Goal: Task Accomplishment & Management: Manage account settings

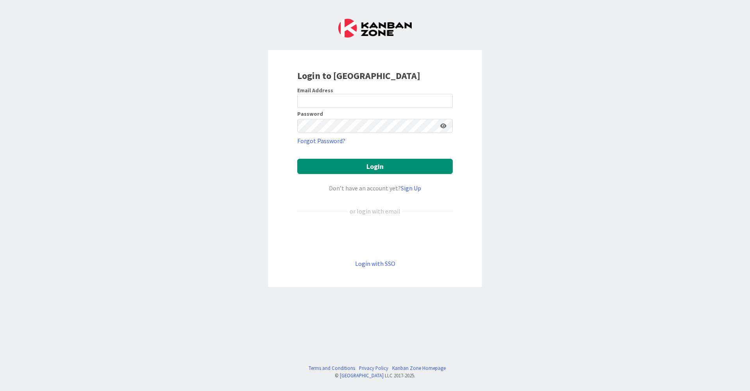
drag, startPoint x: 444, startPoint y: 100, endPoint x: 439, endPoint y: 108, distance: 9.3
click at [297, 108] on div at bounding box center [297, 108] width 0 height 0
type input "[EMAIL_ADDRESS][DOMAIN_NAME]"
click at [364, 161] on button "Login" at bounding box center [375, 166] width 156 height 15
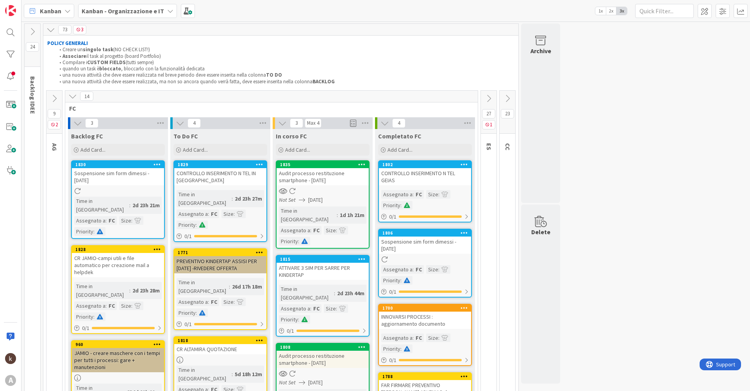
click at [67, 96] on div "14" at bounding box center [271, 97] width 413 height 12
click at [57, 98] on icon at bounding box center [54, 98] width 9 height 9
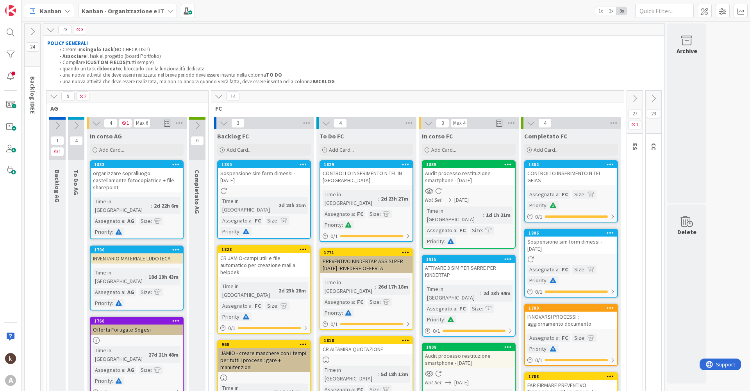
click at [56, 98] on icon at bounding box center [54, 96] width 9 height 9
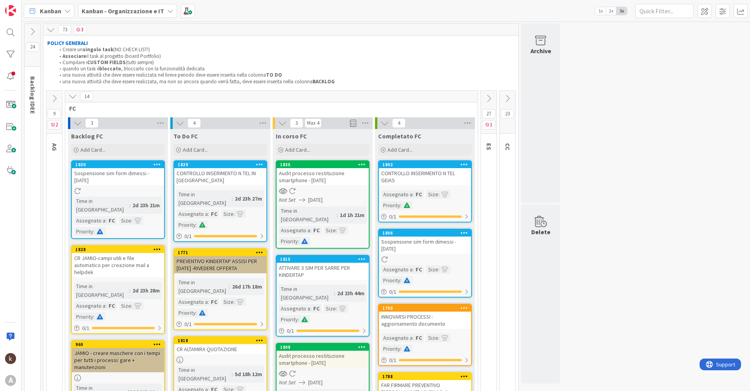
click at [71, 95] on icon at bounding box center [72, 96] width 9 height 9
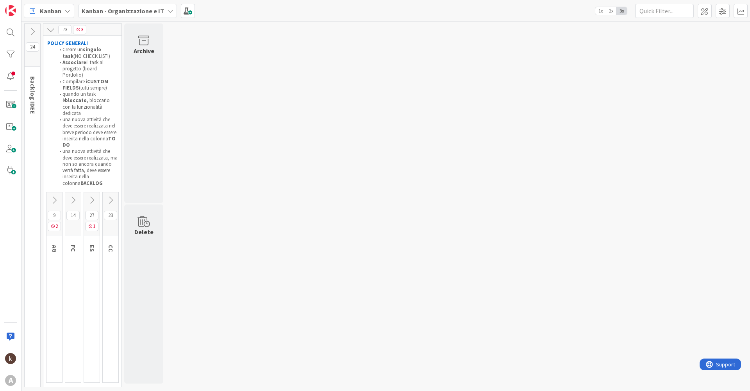
click at [49, 194] on button at bounding box center [55, 200] width 16 height 12
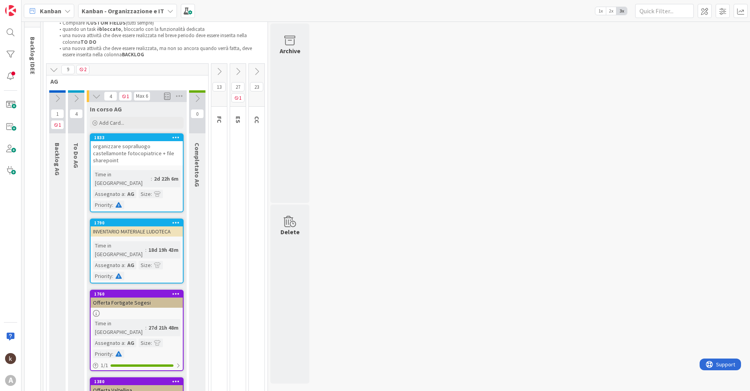
scroll to position [39, 0]
click at [198, 98] on icon at bounding box center [197, 99] width 9 height 9
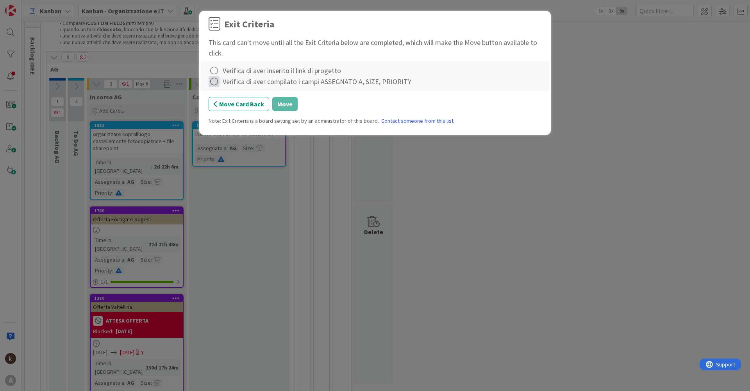
drag, startPoint x: 216, startPoint y: 72, endPoint x: 215, endPoint y: 77, distance: 4.8
click at [216, 72] on icon at bounding box center [214, 70] width 11 height 11
click at [216, 85] on icon at bounding box center [215, 86] width 5 height 5
click at [214, 84] on icon at bounding box center [214, 81] width 11 height 11
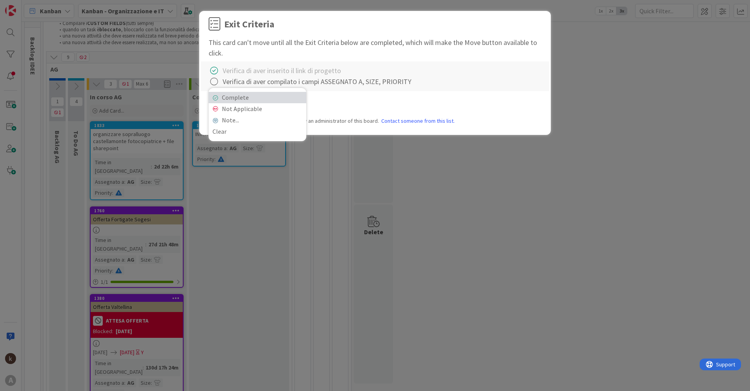
click at [223, 100] on link "Complete" at bounding box center [258, 97] width 98 height 11
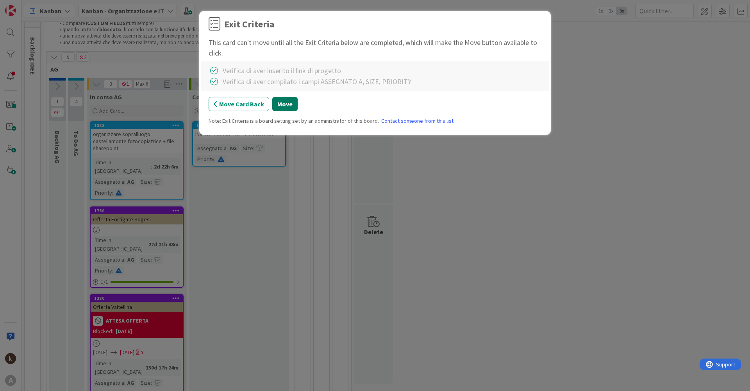
click at [278, 103] on button "Move" at bounding box center [284, 104] width 25 height 14
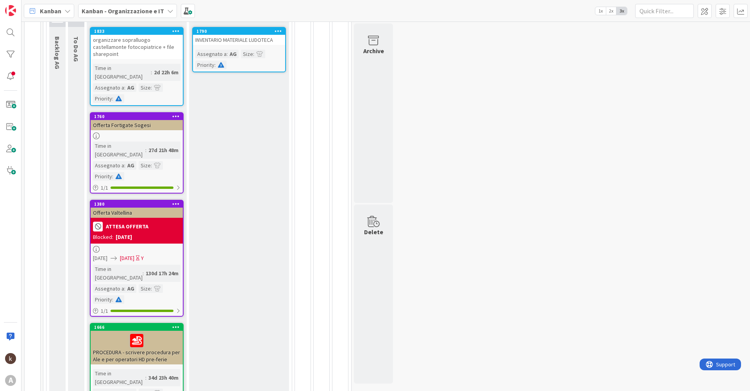
scroll to position [148, 0]
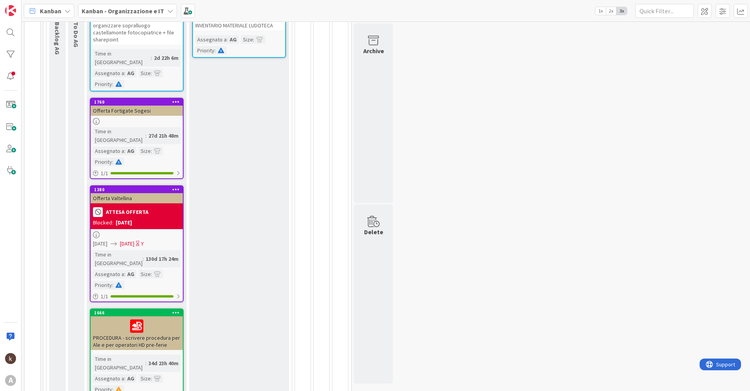
click at [153, 318] on div at bounding box center [137, 326] width 88 height 16
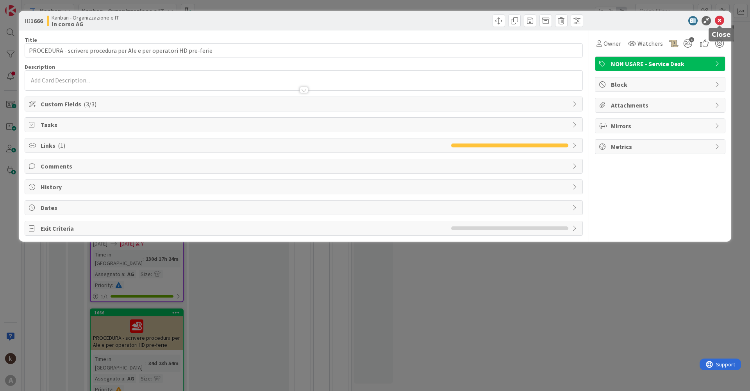
click at [717, 21] on icon at bounding box center [719, 20] width 9 height 9
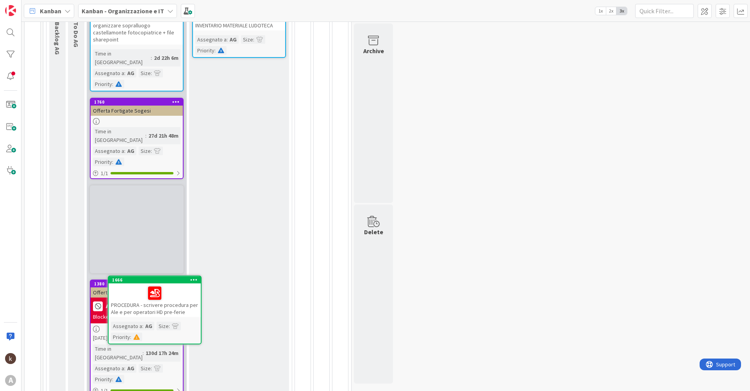
scroll to position [52, 0]
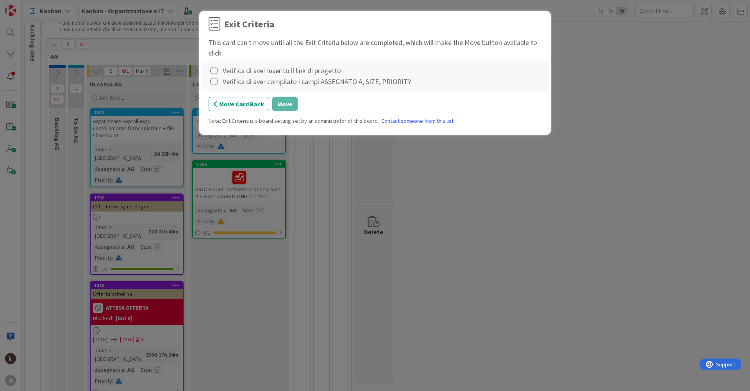
click at [242, 72] on div "Verifica di aver inserito il link di progetto" at bounding box center [282, 70] width 118 height 11
click at [213, 70] on icon at bounding box center [214, 70] width 11 height 11
click at [218, 88] on link "Complete" at bounding box center [258, 86] width 98 height 11
click at [215, 84] on icon at bounding box center [214, 81] width 11 height 11
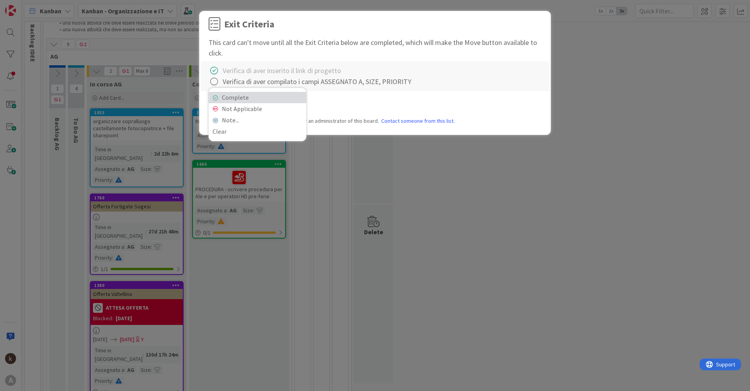
click at [229, 93] on link "Complete" at bounding box center [258, 97] width 98 height 11
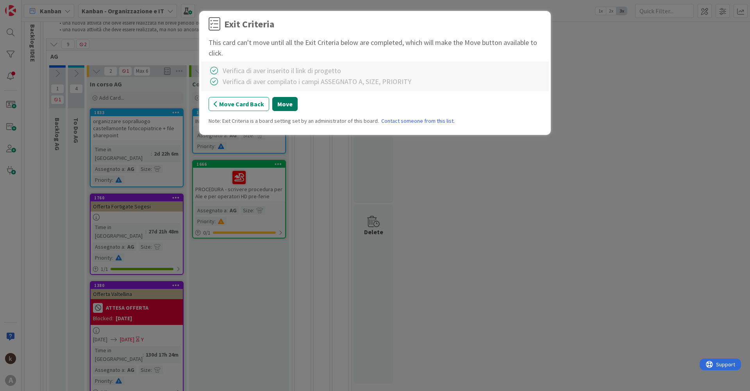
click at [277, 106] on button "Move" at bounding box center [284, 104] width 25 height 14
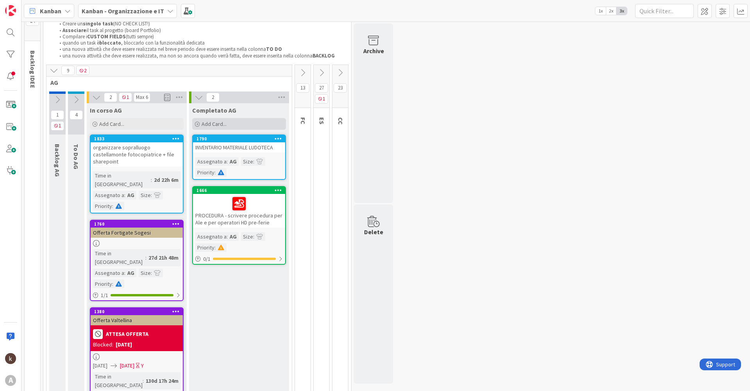
scroll to position [0, 0]
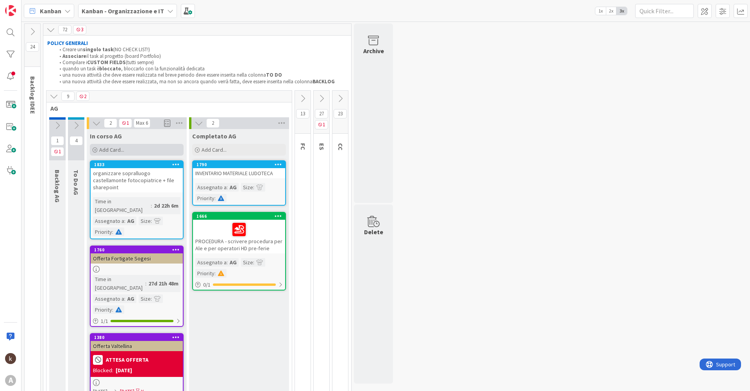
click at [100, 149] on span "Add Card..." at bounding box center [111, 149] width 25 height 7
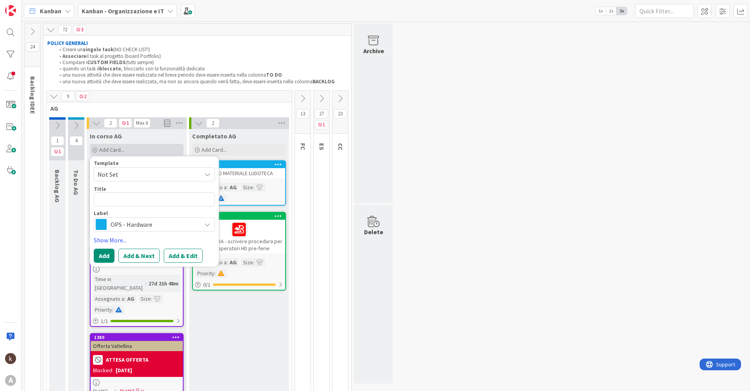
type textarea "x"
type textarea "R"
type textarea "x"
type textarea "Re"
type textarea "x"
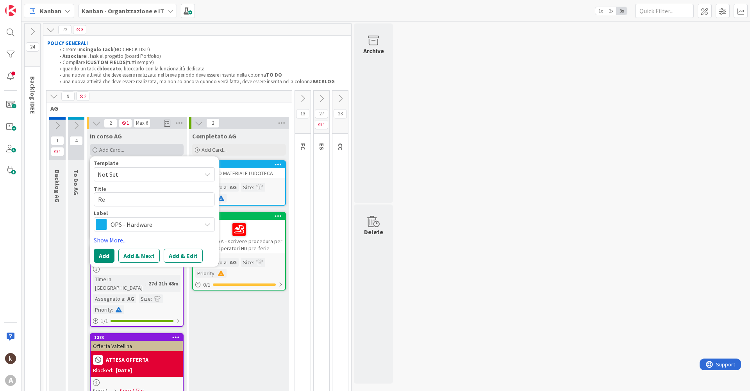
type textarea "Rev"
type textarea "x"
type textarea "Revi"
type textarea "x"
type textarea "Revis"
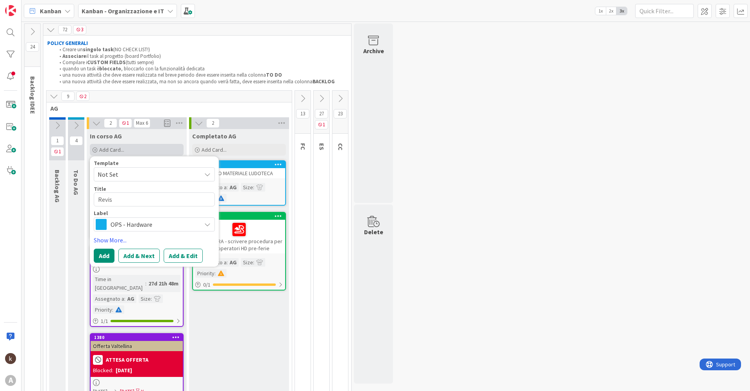
type textarea "x"
type textarea "Revisi"
type textarea "x"
type textarea "Revisio"
type textarea "x"
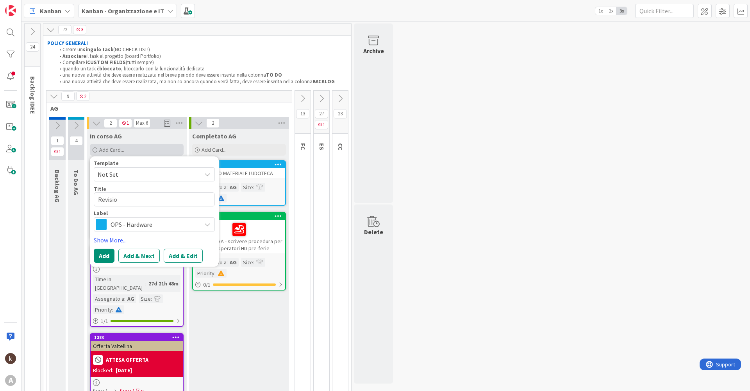
type textarea "Revision"
type textarea "x"
type textarea "Revisione"
type textarea "x"
type textarea "Revisione"
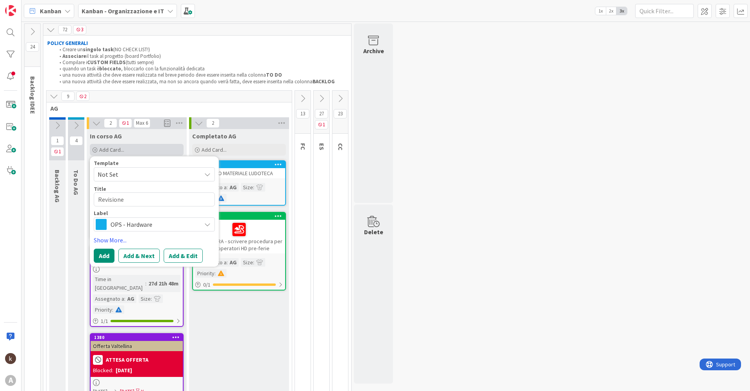
type textarea "x"
type textarea "Revisione M"
type textarea "x"
type textarea "Revisione Ma"
type textarea "x"
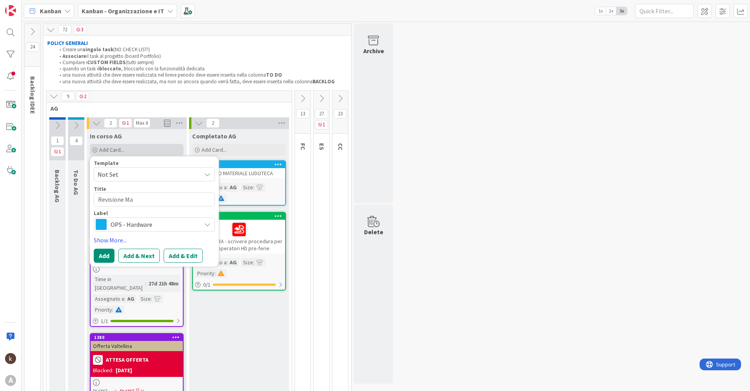
type textarea "Revisione Map"
type textarea "x"
type textarea "Revisione Mapp"
type textarea "x"
type textarea "Revisione Mappa"
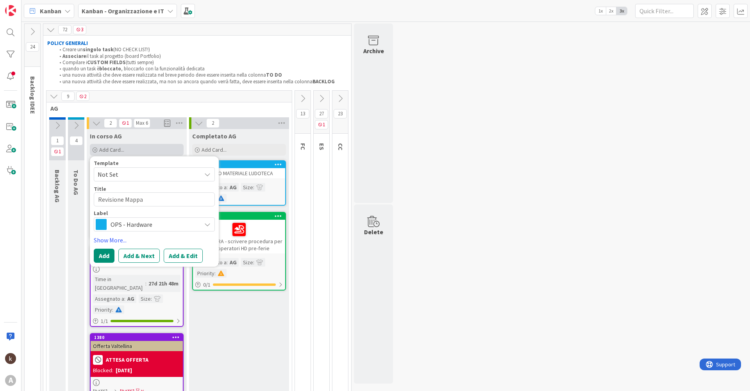
type textarea "x"
type textarea "Revisione Mappa"
type textarea "x"
type textarea "Revisione Mappa d"
type textarea "x"
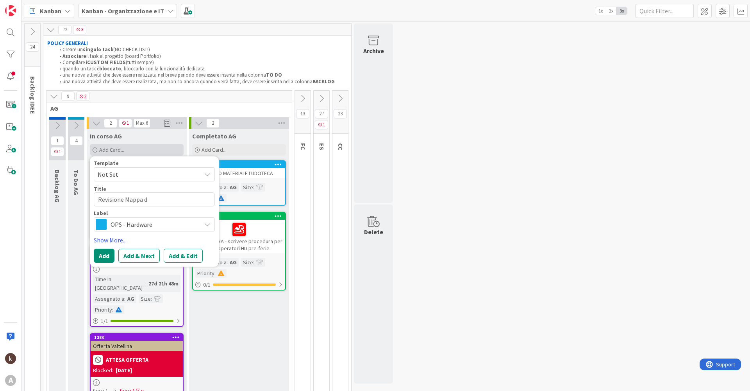
type textarea "Revisione Mappa de"
type textarea "x"
type textarea "Revisione Mappa del"
type textarea "x"
type textarea "Revisione Mappa delle"
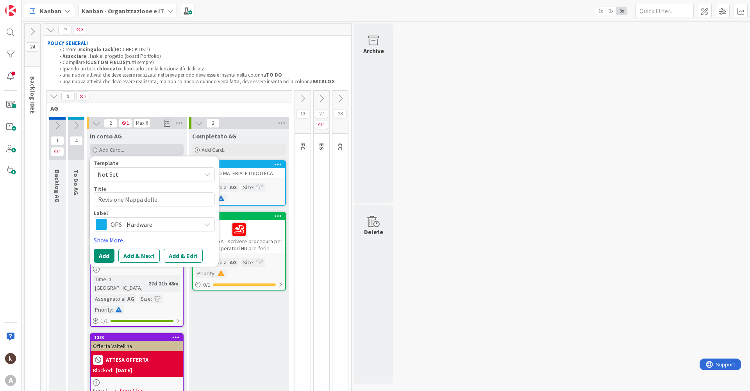
type textarea "x"
type textarea "Revisione Mappa delle"
type textarea "x"
type textarea "Revisione Mappa delle C"
type textarea "x"
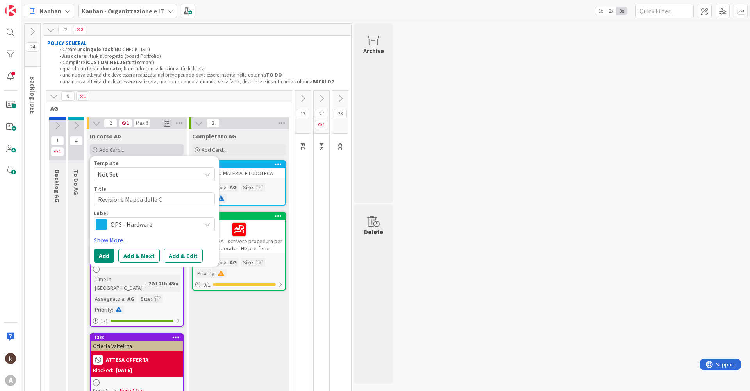
type textarea "Revisione Mappa delle Co"
type textarea "x"
type textarea "Revisione Mappa delle Com"
type textarea "x"
type textarea "Revisione Mappa delle Comp"
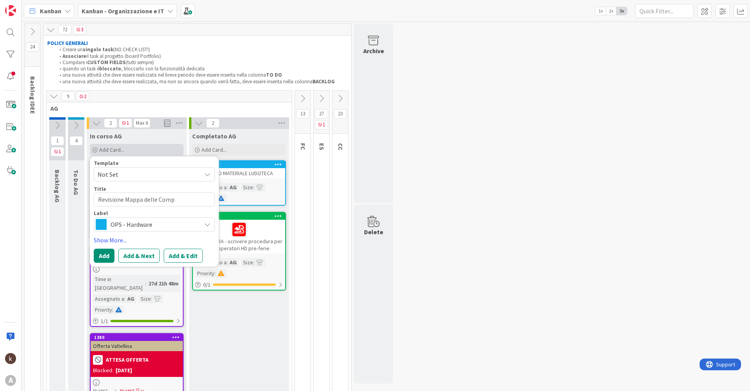
type textarea "x"
type textarea "Revisione Mappa delle Compe"
type textarea "x"
type textarea "Revisione Mappa delle Compet"
type textarea "x"
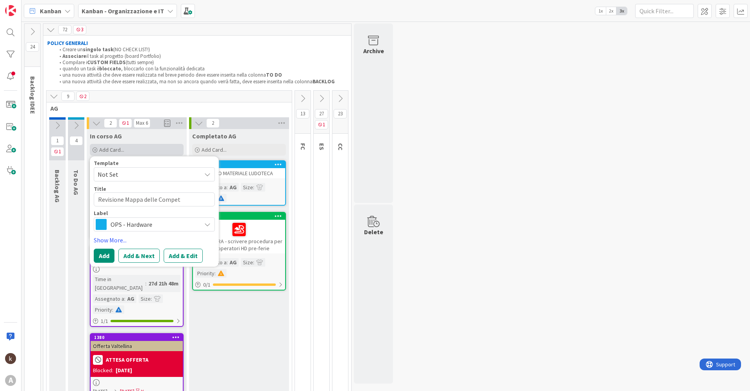
type textarea "Revisione Mappa delle Compete"
type textarea "x"
type textarea "Revisione Mappa delle Competen"
type textarea "x"
type textarea "Revisione Mappa delle Competenz"
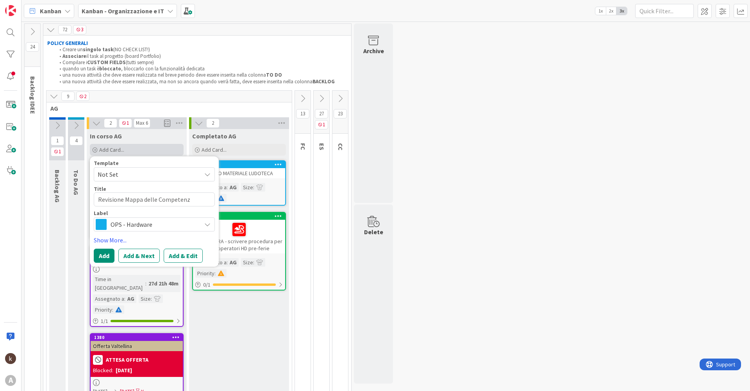
type textarea "x"
type textarea "Revisione Mappa delle Competenze"
type textarea "x"
type textarea "Revisione Mappa delle Competenze"
type textarea "x"
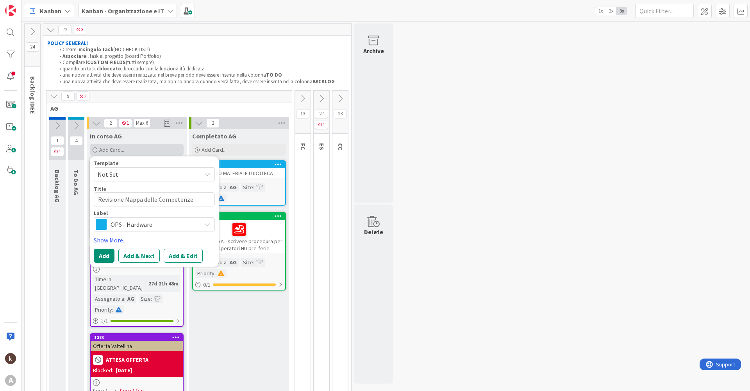
type textarea "Revisione Mappa delle Competenze e"
type textarea "x"
type textarea "Revisione Mappa delle Competenze e"
type textarea "x"
type textarea "Revisione Mappa delle Competenze e"
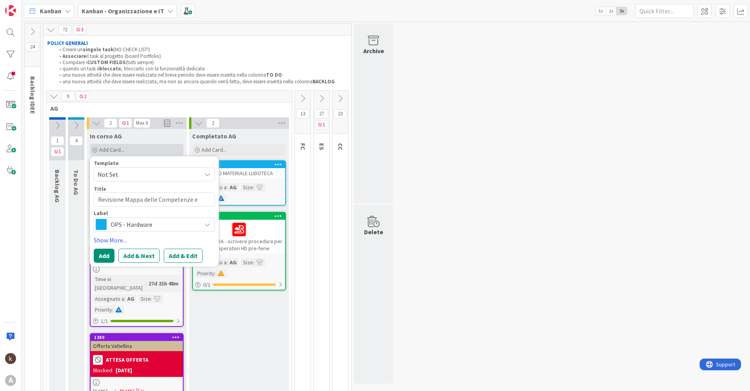
type textarea "x"
type textarea "Revisione Mappa delle Competenze"
type textarea "x"
type textarea "Revisione Mappa delle Competenze p"
type textarea "x"
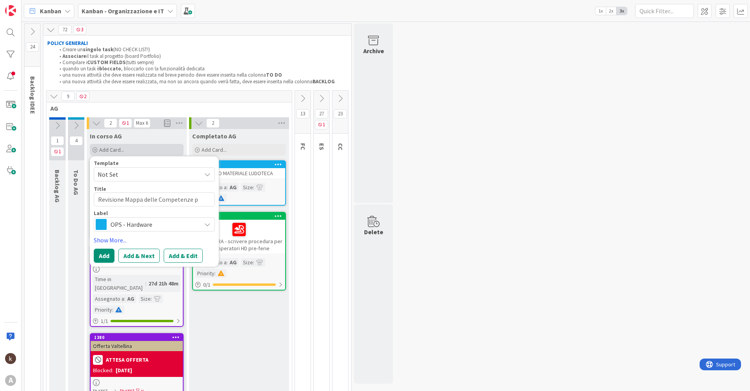
type textarea "Revisione Mappa delle Competenze pe"
type textarea "x"
type textarea "Revisione Mappa delle Competenze per"
type textarea "x"
type textarea "Revisione Mappa delle Competenze per i"
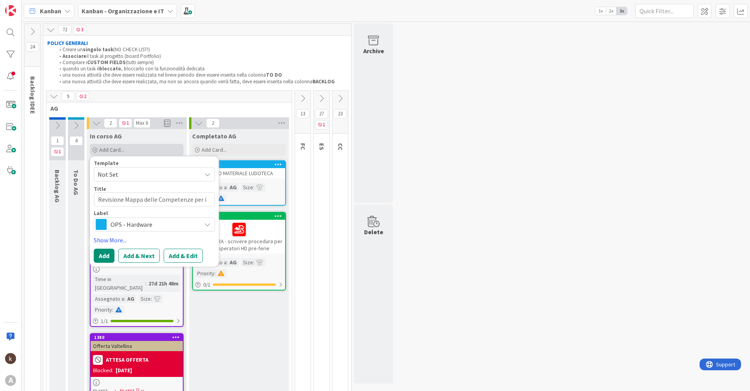
type textarea "x"
type textarea "Revisione Mappa delle Competenze per iN"
type textarea "x"
type textarea "Revisione Mappa delle Competenze per iNC"
type textarea "x"
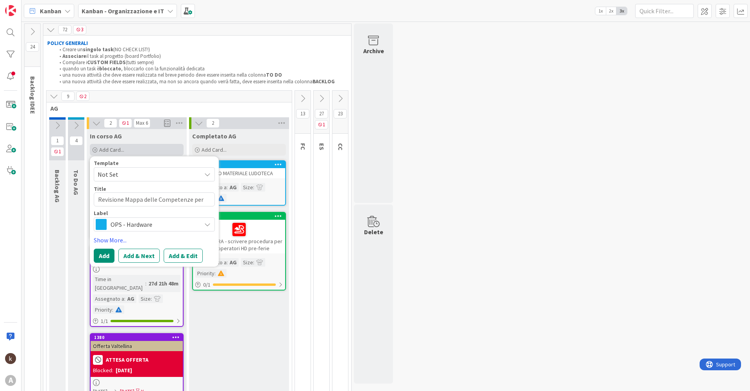
type textarea "Revisione Mappa delle Competenze per iNCO"
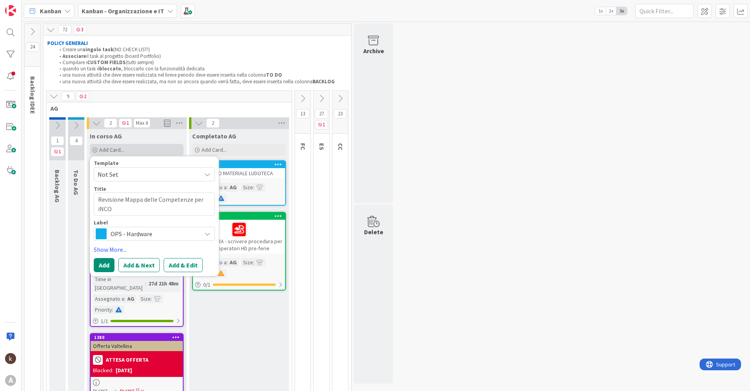
type textarea "x"
type textarea "Revisione Mappa delle Competenze per iNCON"
type textarea "x"
type textarea "Revisione Mappa delle Competenze per iNCONT"
type textarea "x"
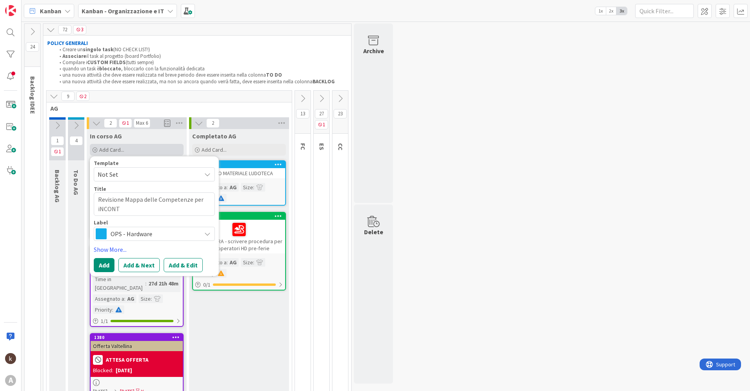
type textarea "Revisione Mappa delle Competenze per iNCONTR"
type textarea "x"
type textarea "Revisione Mappa delle Competenze per iNCONTRO"
type textarea "x"
type textarea "Revisione Mappa delle Competenze per iNCONTR"
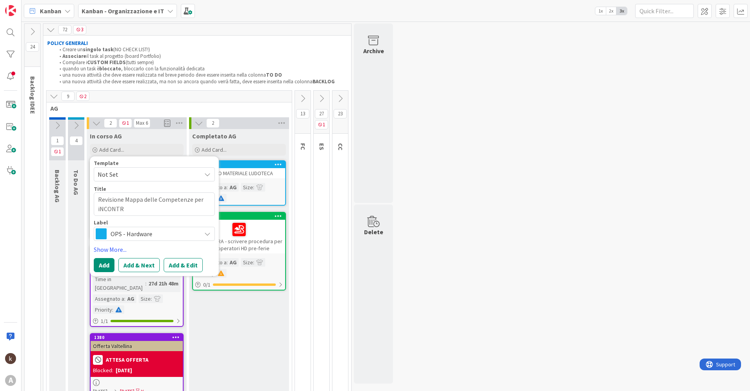
type textarea "x"
type textarea "Revisione Mappa delle Competenze per iNCONT"
type textarea "x"
type textarea "Revisione Mappa delle Competenze per iNCON"
type textarea "x"
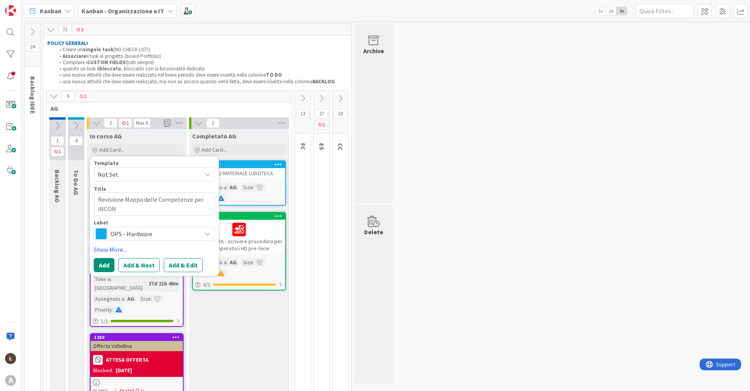
type textarea "Revisione Mappa delle Competenze per iNCO"
type textarea "x"
type textarea "Revisione Mappa delle Competenze per iNC"
type textarea "x"
type textarea "Revisione Mappa delle Competenze per iN"
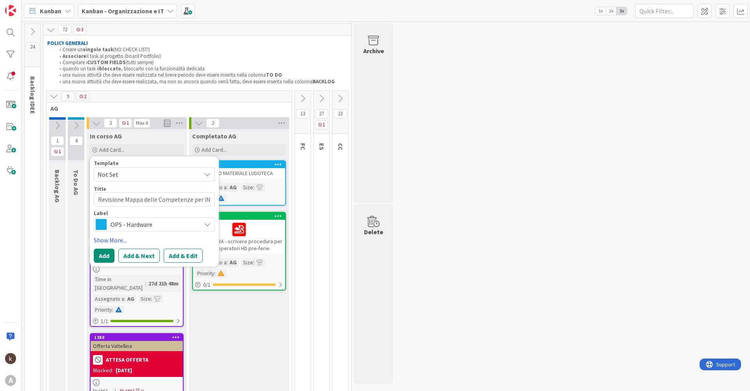
type textarea "x"
type textarea "Revisione Mappa delle Competenze per i"
type textarea "x"
type textarea "Revisione Mappa delle Competenze per"
type textarea "x"
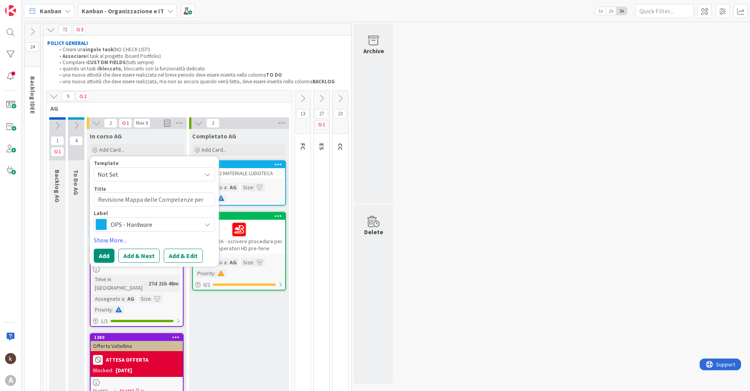
type textarea "Revisione Mappa delle Competenze per I"
type textarea "x"
type textarea "Revisione Mappa delle Competenze per In"
type textarea "x"
type textarea "Revisione Mappa delle Competenze per Inc"
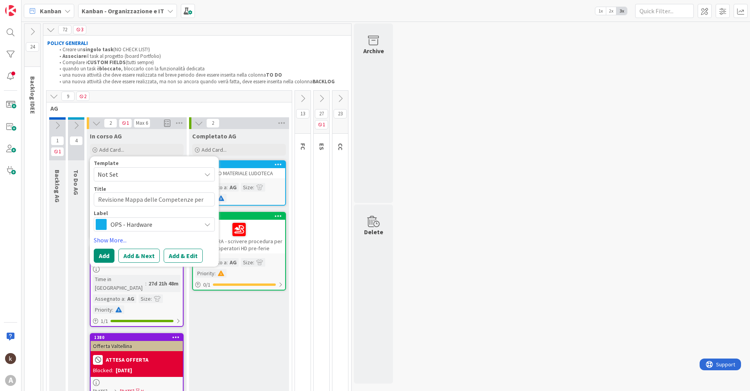
type textarea "x"
type textarea "Revisione Mappa delle Competenze per Inco"
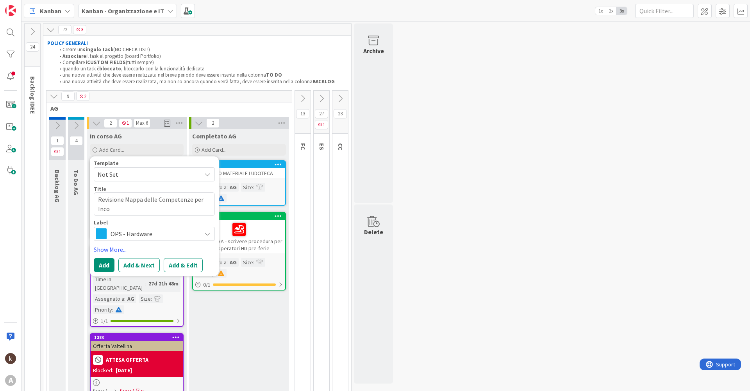
type textarea "x"
type textarea "Revisione Mappa delle Competenze per Incon"
type textarea "x"
type textarea "Revisione Mappa delle Competenze per Incont"
type textarea "x"
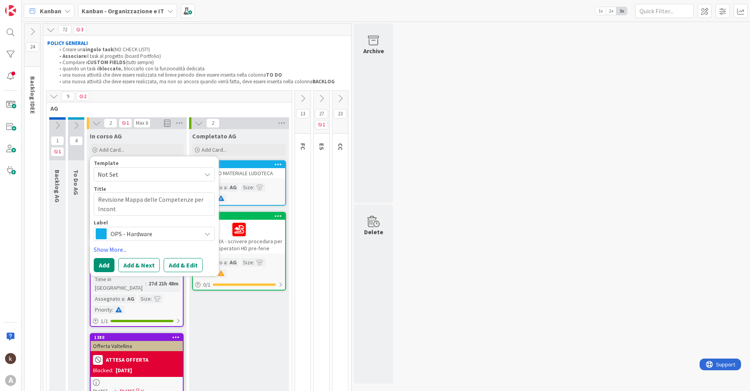
type textarea "Revisione Mappa delle Competenze per Incontr"
type textarea "x"
type textarea "Revisione Mappa delle Competenze per Incontro"
click at [141, 229] on span "OPS - Hardware" at bounding box center [154, 233] width 87 height 11
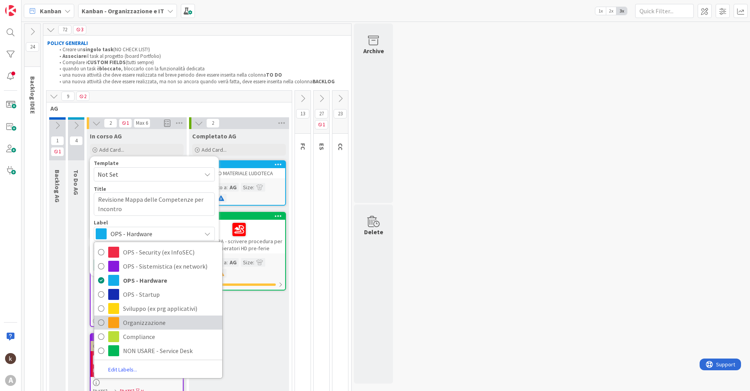
click at [165, 322] on span "Organizzazione" at bounding box center [170, 323] width 95 height 12
type textarea "x"
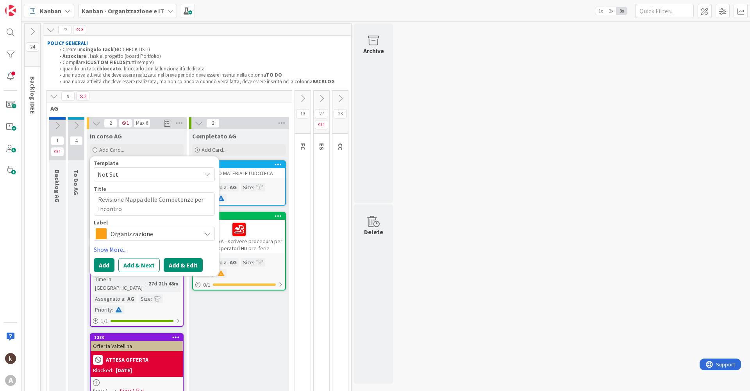
click at [182, 263] on button "Add & Edit" at bounding box center [183, 265] width 39 height 14
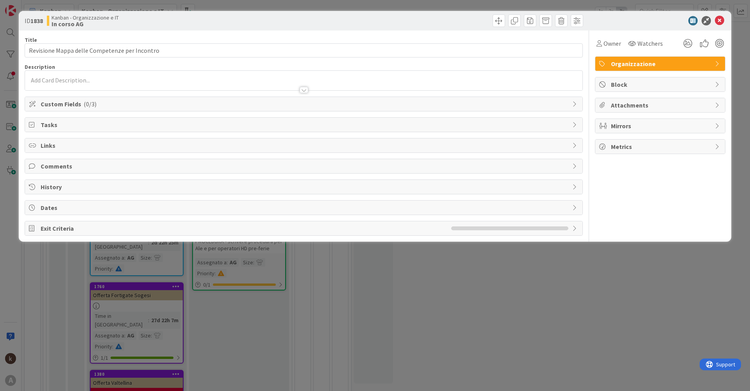
click at [152, 105] on span "Custom Fields ( 0/3 )" at bounding box center [305, 103] width 528 height 9
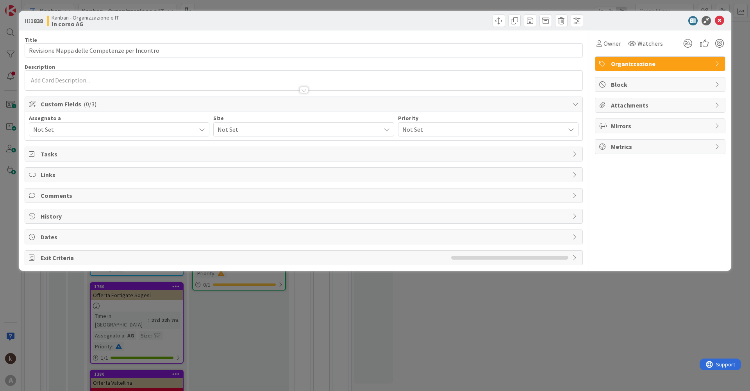
click at [73, 132] on span "Not Set" at bounding box center [114, 129] width 163 height 9
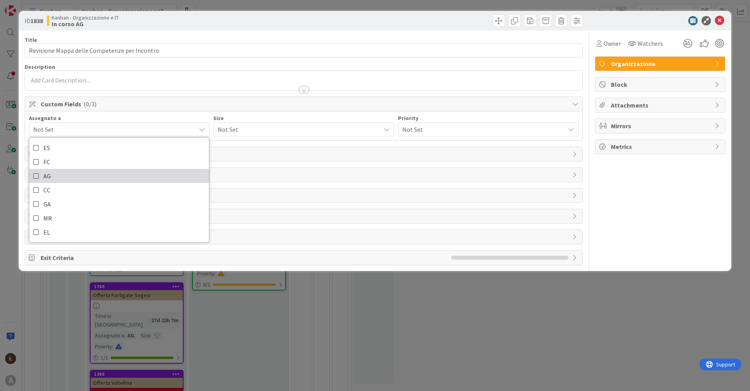
click at [45, 175] on span "AG" at bounding box center [46, 176] width 7 height 12
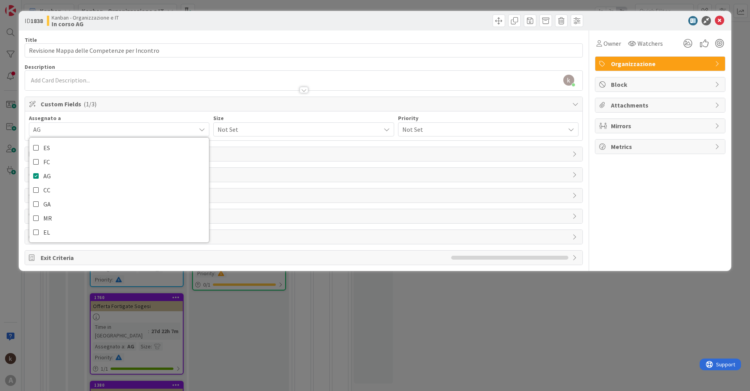
click at [257, 132] on span "Not Set" at bounding box center [297, 129] width 159 height 11
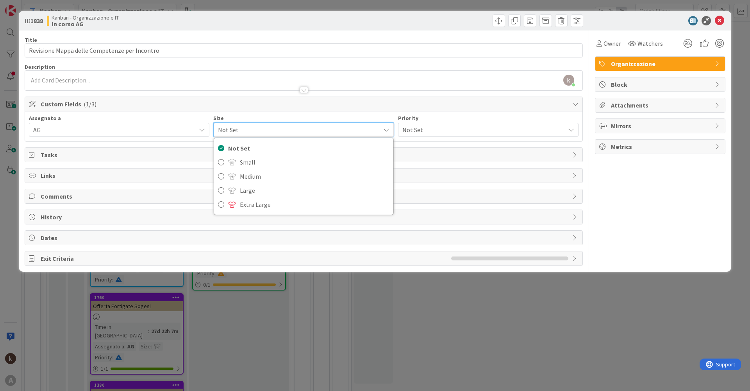
click at [416, 128] on span "Not Set" at bounding box center [482, 129] width 159 height 11
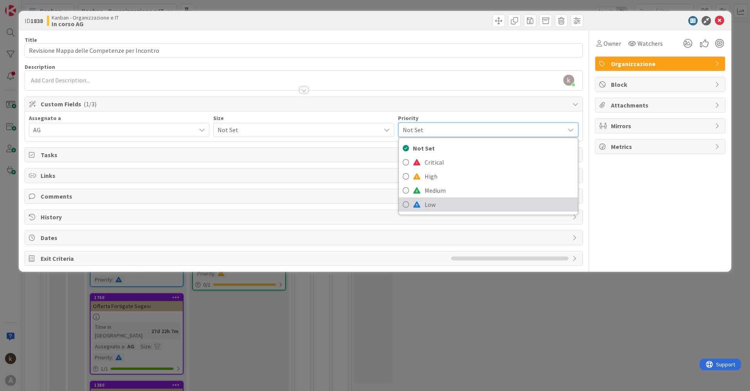
drag, startPoint x: 422, startPoint y: 205, endPoint x: 419, endPoint y: 196, distance: 9.3
click at [421, 206] on link "Low" at bounding box center [488, 204] width 179 height 14
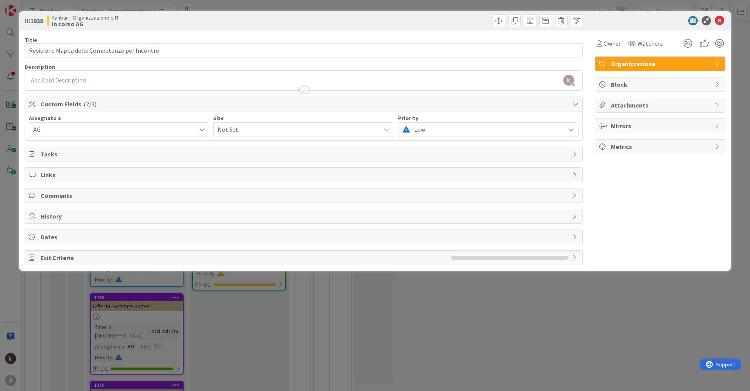
click at [263, 131] on span "Not Set" at bounding box center [297, 129] width 159 height 11
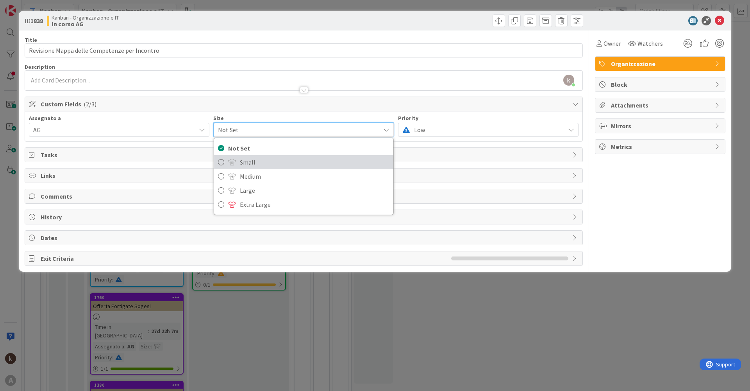
click at [231, 163] on span at bounding box center [232, 162] width 8 height 6
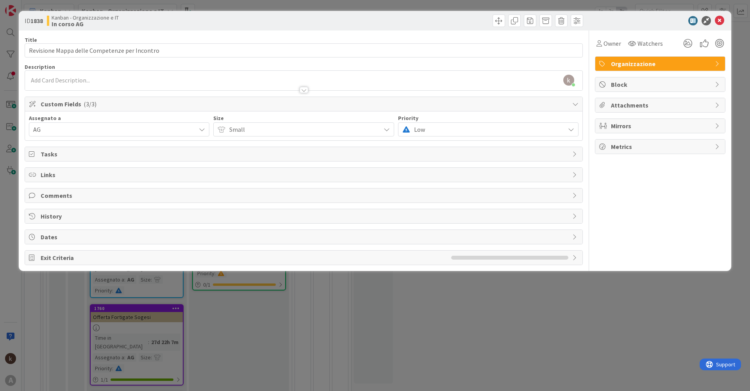
click at [64, 158] on span "Tasks" at bounding box center [305, 153] width 528 height 9
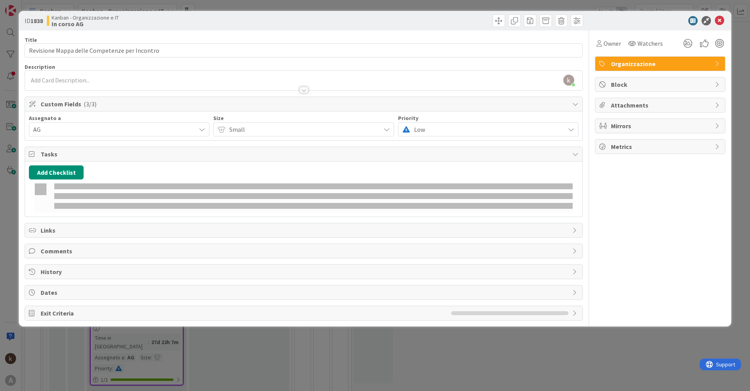
click at [69, 159] on div "Tasks" at bounding box center [304, 154] width 558 height 14
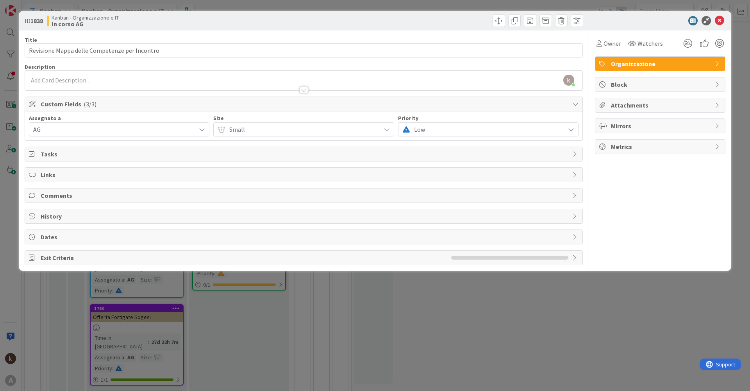
click at [62, 179] on span "Links" at bounding box center [305, 174] width 528 height 9
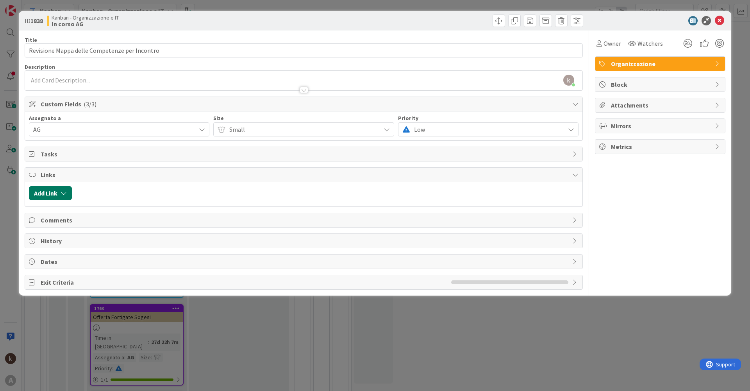
click at [61, 194] on button "Add Link" at bounding box center [50, 193] width 43 height 14
click at [87, 241] on span "Current Board" at bounding box center [81, 241] width 88 height 11
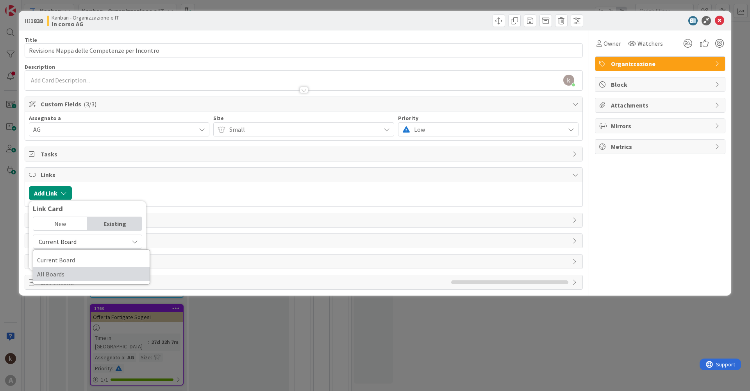
click at [57, 274] on span "All Boards" at bounding box center [91, 274] width 109 height 12
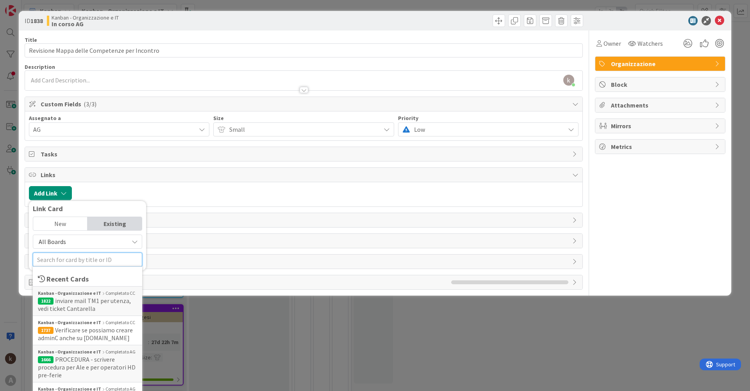
click at [66, 263] on input "text" at bounding box center [87, 260] width 109 height 14
click at [82, 371] on span "1666 PROCEDURA - scrivere procedura per Ale e per operatori HD pre-ferie" at bounding box center [87, 366] width 99 height 23
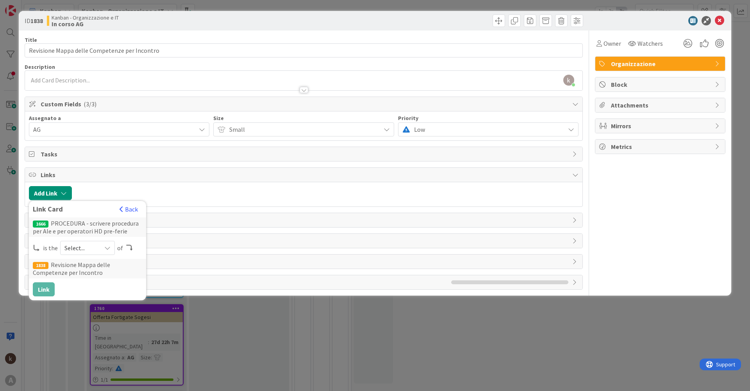
click at [98, 251] on div "Select..." at bounding box center [87, 248] width 55 height 14
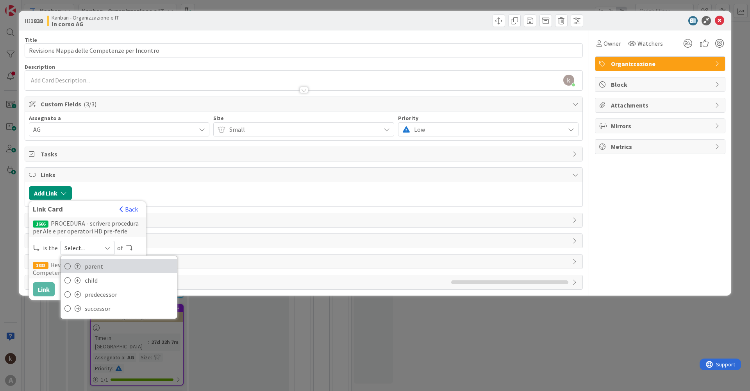
click at [97, 265] on span "parent" at bounding box center [129, 266] width 88 height 12
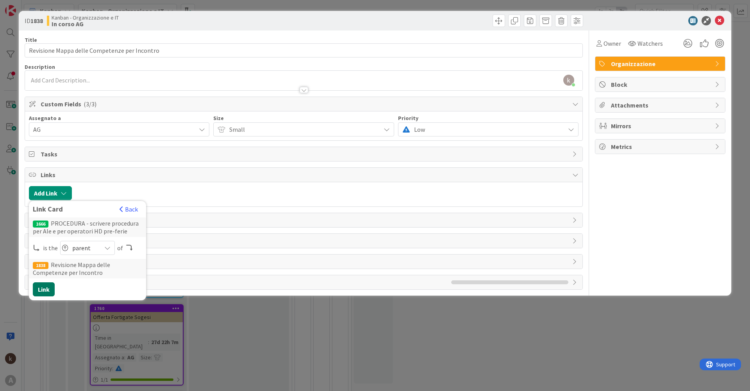
click at [45, 291] on button "Link" at bounding box center [44, 289] width 22 height 14
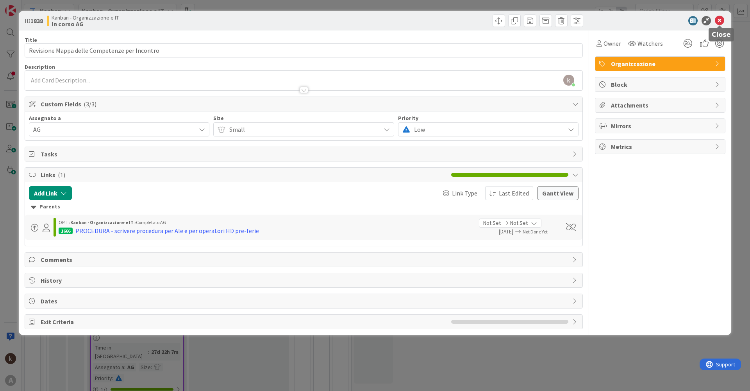
click at [723, 21] on icon at bounding box center [719, 20] width 9 height 9
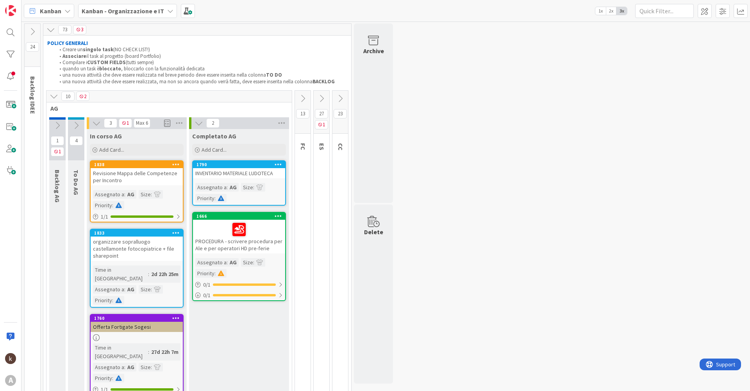
click at [143, 176] on div "Revisione Mappa delle Competenze per Incontro" at bounding box center [137, 176] width 92 height 17
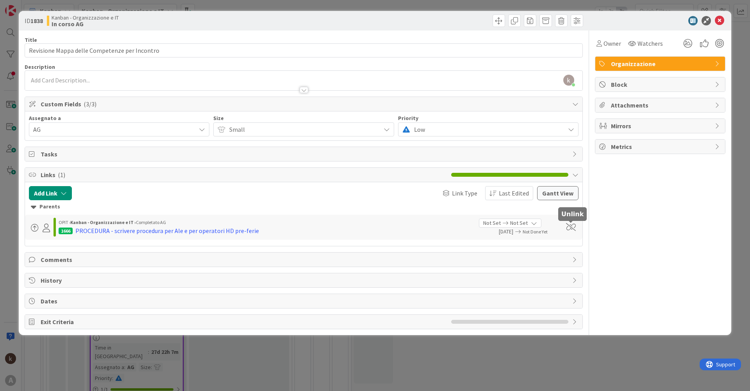
click at [571, 226] on span at bounding box center [571, 227] width 10 height 8
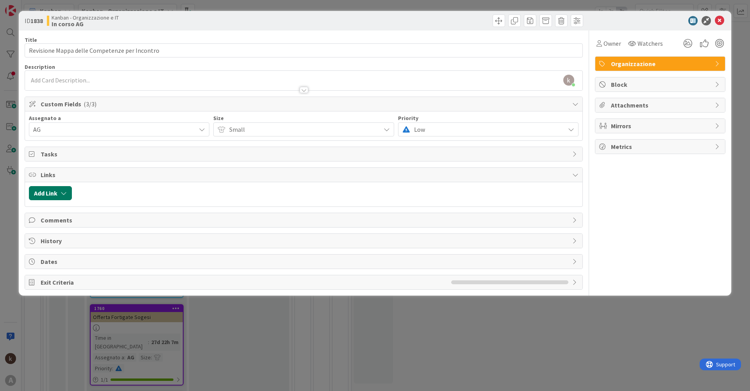
click at [63, 192] on icon "button" at bounding box center [64, 193] width 6 height 6
click at [83, 262] on input "text" at bounding box center [87, 260] width 109 height 14
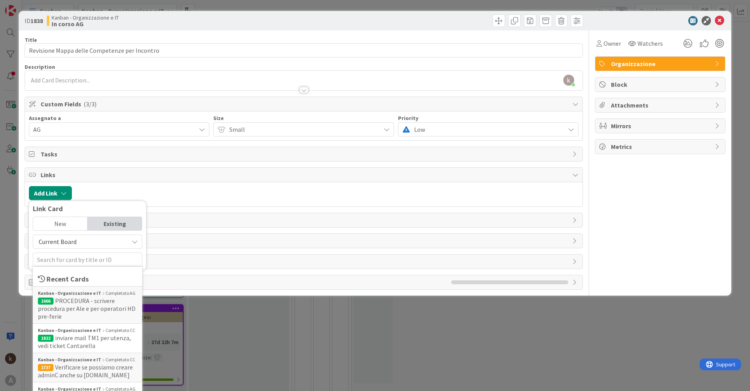
click at [102, 247] on div "Current Board" at bounding box center [87, 242] width 109 height 14
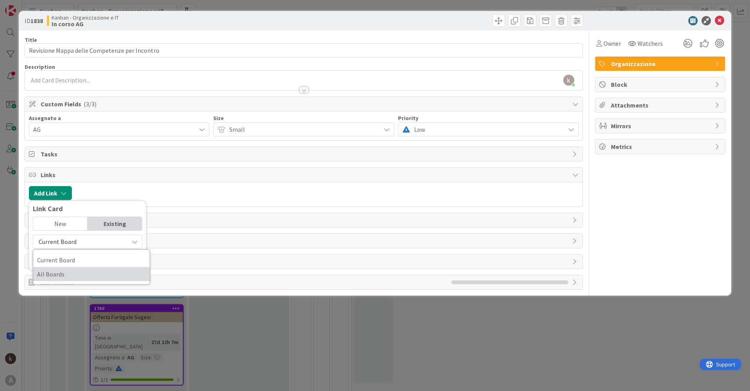
click at [69, 274] on span "All Boards" at bounding box center [91, 274] width 109 height 12
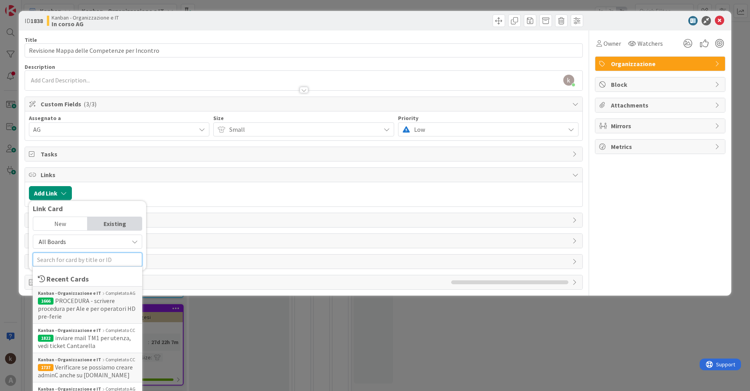
drag, startPoint x: 77, startPoint y: 265, endPoint x: 79, endPoint y: 258, distance: 7.6
click at [77, 264] on input "text" at bounding box center [87, 260] width 109 height 14
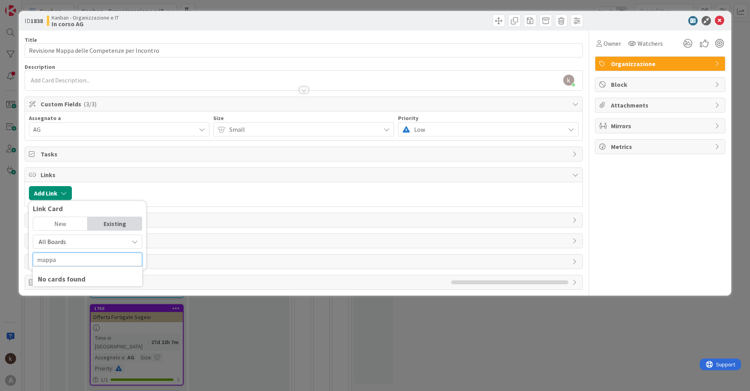
drag, startPoint x: 77, startPoint y: 256, endPoint x: 7, endPoint y: 251, distance: 69.8
click at [7, 251] on div "ID 1838 Kanban - Organizzazione e IT In corso AG Title 45 / 128 Revisione Mappa…" at bounding box center [375, 195] width 750 height 391
click at [86, 260] on input "Competenze" at bounding box center [87, 260] width 109 height 14
drag, startPoint x: 118, startPoint y: 260, endPoint x: 0, endPoint y: 258, distance: 117.7
click at [0, 258] on div "ID 1838 Kanban - Organizzazione e IT In corso AG Title 45 / 128 Revisione Mappa…" at bounding box center [375, 195] width 750 height 391
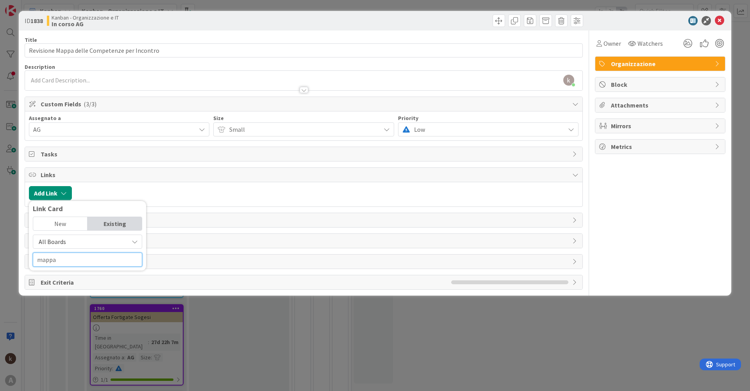
type input "mappa"
click at [233, 194] on div at bounding box center [327, 193] width 503 height 14
click at [720, 21] on icon at bounding box center [719, 20] width 9 height 9
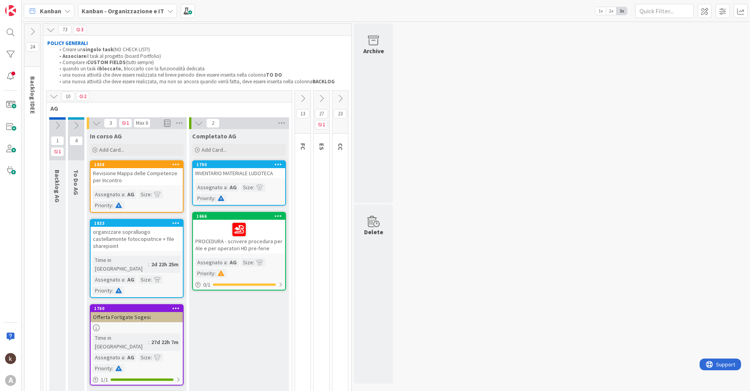
click at [120, 11] on b "Kanban - Organizzazione e IT" at bounding box center [123, 11] width 82 height 8
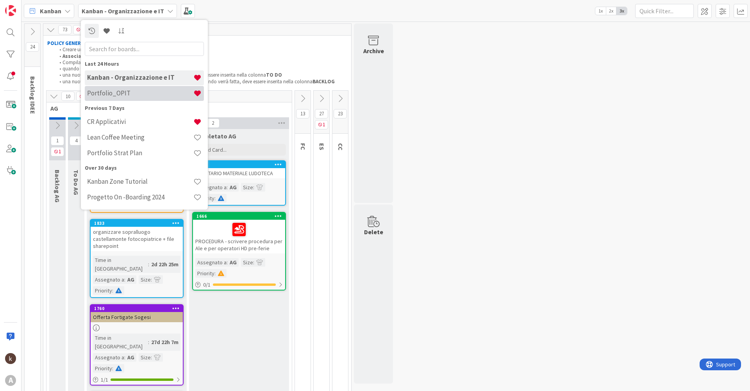
click at [142, 97] on h4 "Portfolio_OPIT" at bounding box center [140, 93] width 106 height 8
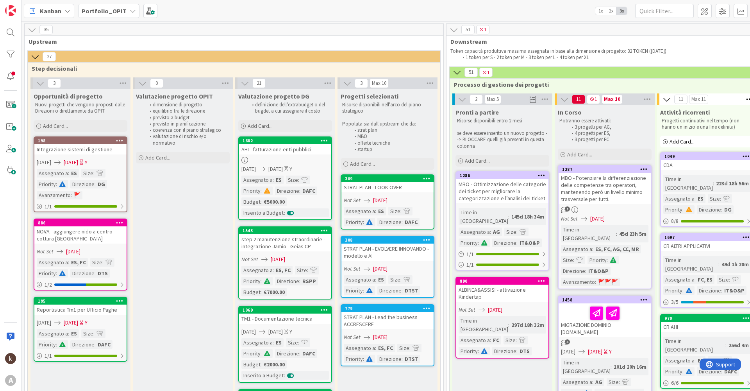
drag, startPoint x: 112, startPoint y: 9, endPoint x: 108, endPoint y: 12, distance: 4.8
click at [113, 9] on b "Portfolio_OPIT" at bounding box center [104, 11] width 45 height 8
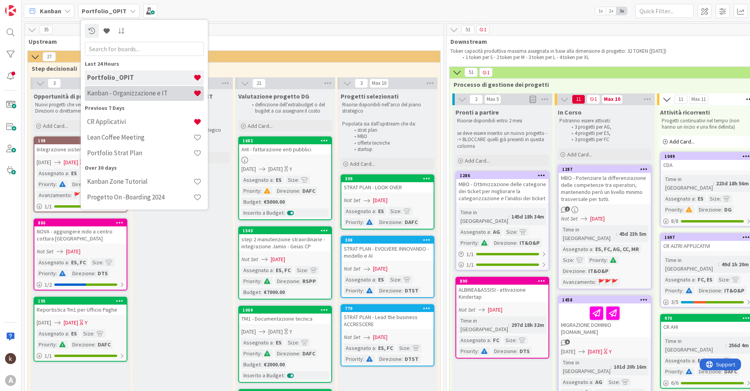
click at [123, 93] on h4 "Kanban - Organizzazione e IT" at bounding box center [140, 93] width 106 height 8
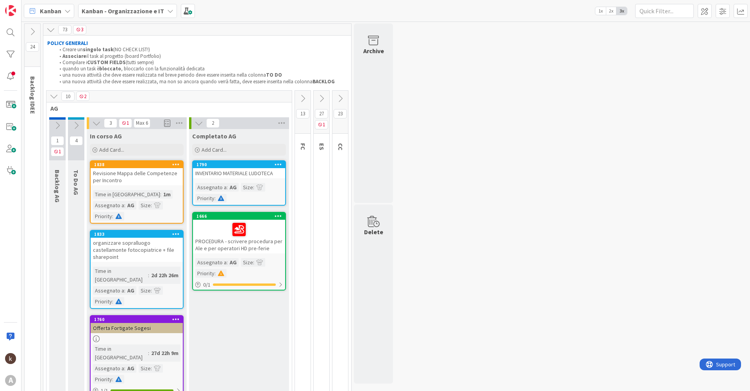
click at [156, 186] on div "1838 Revisione Mappa delle Competenze per Incontro Time in [GEOGRAPHIC_DATA] : …" at bounding box center [137, 191] width 94 height 63
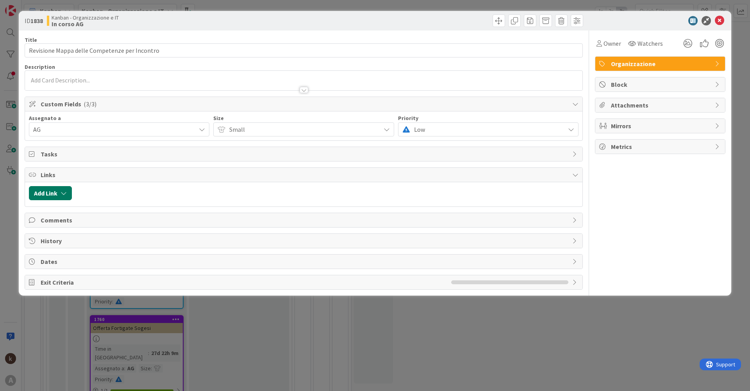
click at [69, 199] on button "Add Link" at bounding box center [50, 193] width 43 height 14
click at [75, 246] on span "Current Board" at bounding box center [81, 241] width 88 height 11
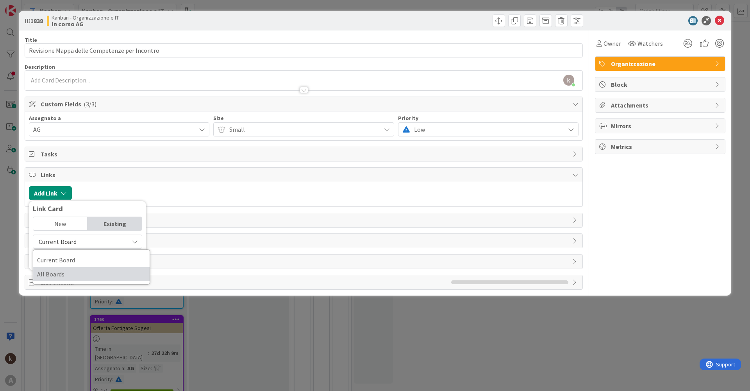
click at [54, 272] on span "All Boards" at bounding box center [91, 274] width 109 height 12
click at [60, 260] on input "text" at bounding box center [87, 260] width 109 height 14
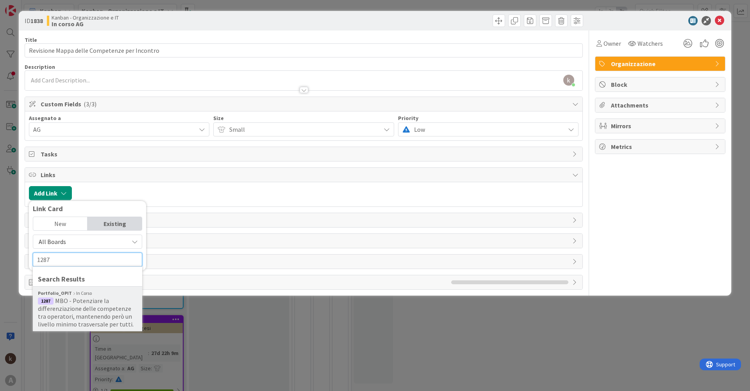
type input "1287"
click at [61, 311] on span "MBO - Potenziare la differenziazione delle competenze tra operatori, mantenendo…" at bounding box center [86, 312] width 96 height 31
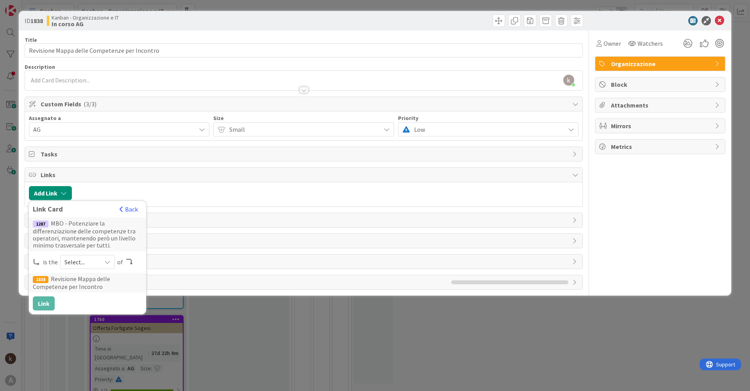
click at [87, 265] on span "Select..." at bounding box center [80, 261] width 33 height 11
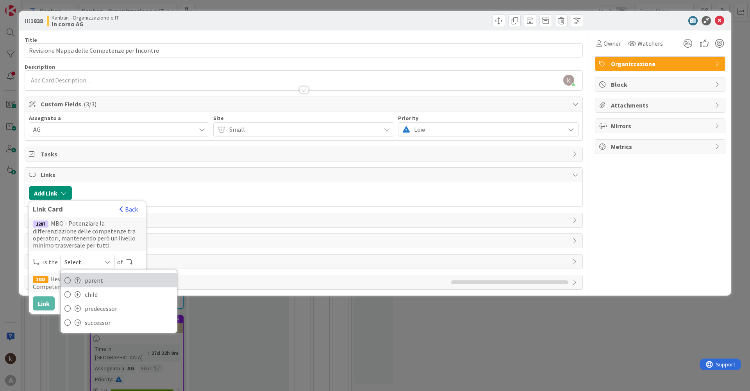
click at [93, 285] on span "parent" at bounding box center [129, 280] width 88 height 12
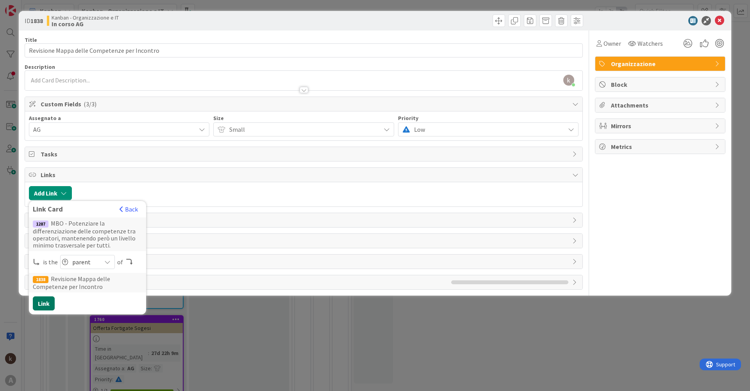
click at [43, 302] on button "Link" at bounding box center [44, 303] width 22 height 14
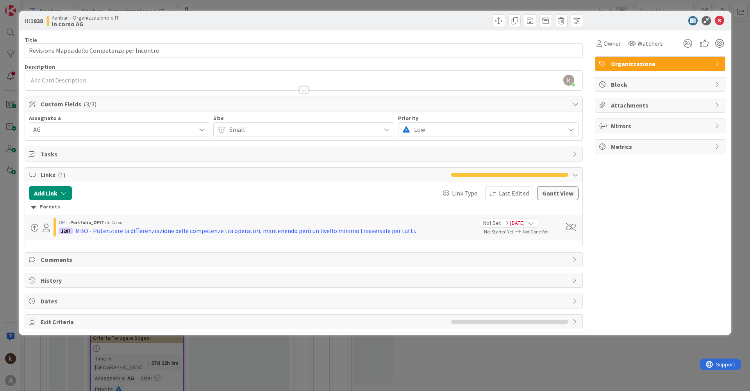
click at [726, 21] on div "ID 1838 Kanban - Organizzazione e IT In corso AG" at bounding box center [375, 21] width 713 height 20
click at [721, 20] on icon at bounding box center [719, 20] width 9 height 9
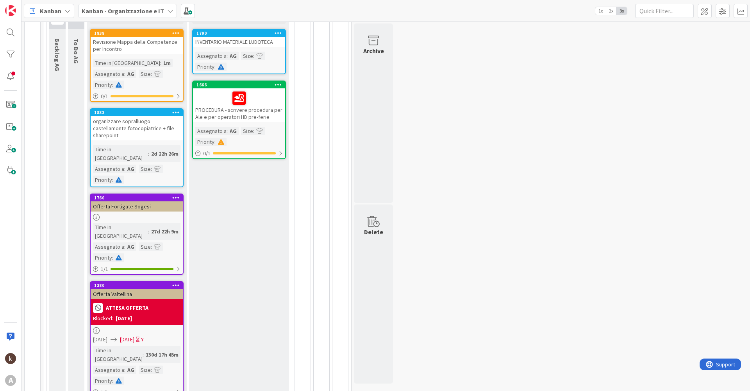
click at [142, 214] on div at bounding box center [137, 217] width 92 height 7
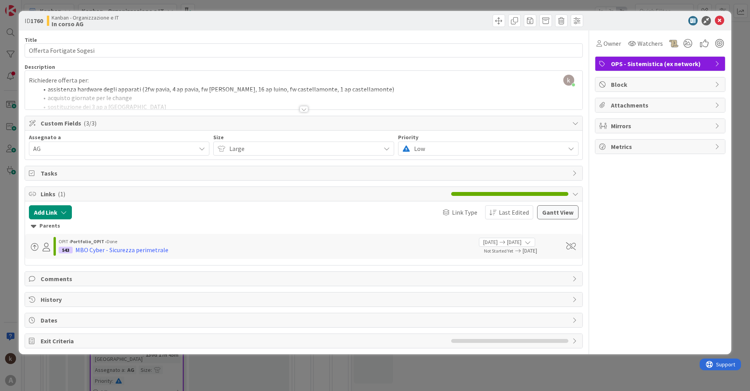
click at [81, 283] on span "Comments" at bounding box center [305, 278] width 528 height 9
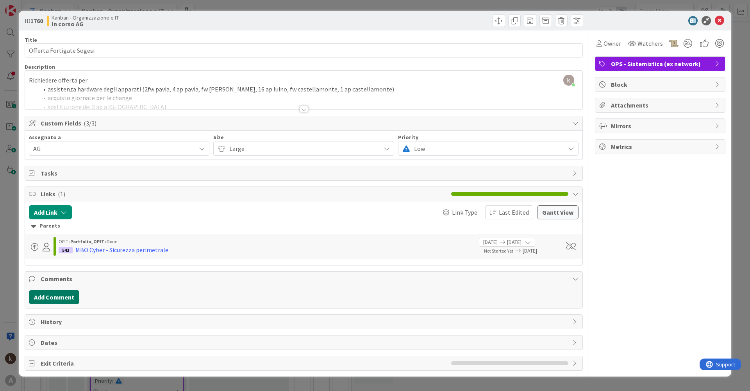
click at [54, 293] on button "Add Comment" at bounding box center [54, 297] width 50 height 14
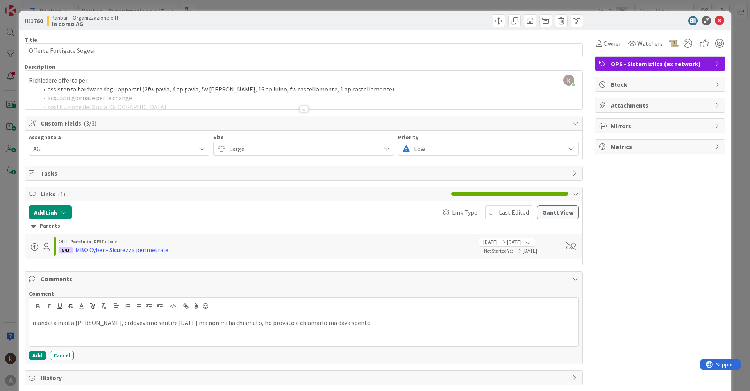
click at [33, 322] on p "mandata mail a [PERSON_NAME], ci dovevamo sentire [DATE] ma non mi ha chiamato,…" at bounding box center [303, 322] width 543 height 9
click at [89, 324] on p "mandata mail a [PERSON_NAME], ci dovevamo sentire [DATE] ma non mi ha chiamato,…" at bounding box center [303, 322] width 543 height 9
click at [33, 325] on p "mandata mail a [PERSON_NAME], ci dovevamo sentire [DATE] ma non mi ha chiamato,…" at bounding box center [303, 322] width 543 height 9
click at [34, 354] on button "Add" at bounding box center [37, 355] width 17 height 9
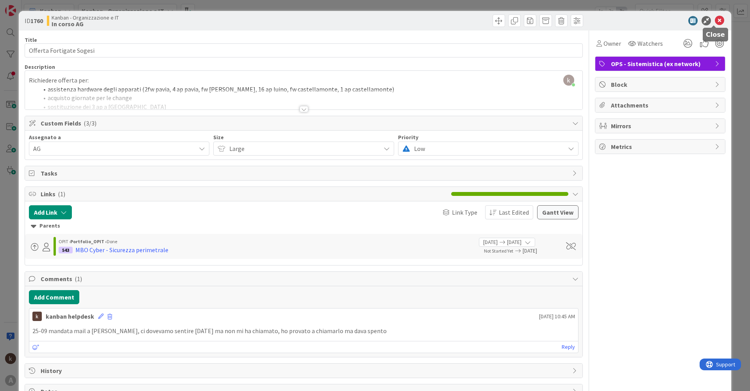
click at [715, 22] on icon at bounding box center [719, 20] width 9 height 9
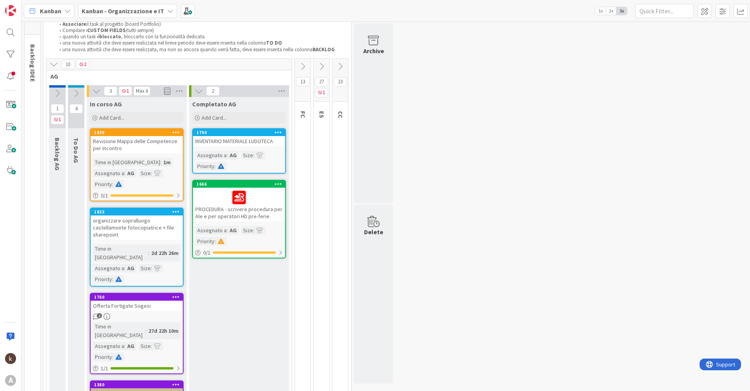
scroll to position [14, 0]
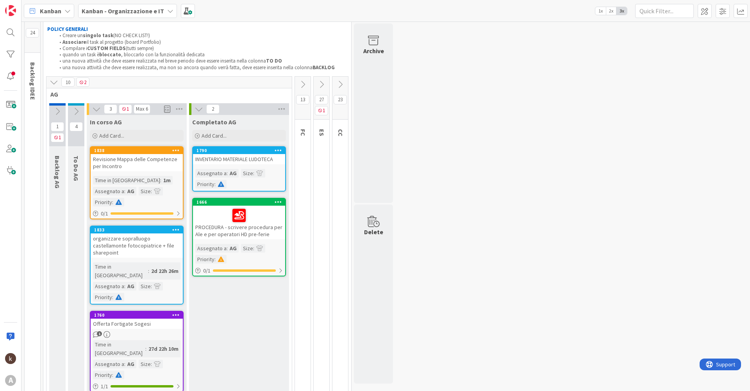
click at [145, 331] on div "1" at bounding box center [137, 334] width 92 height 7
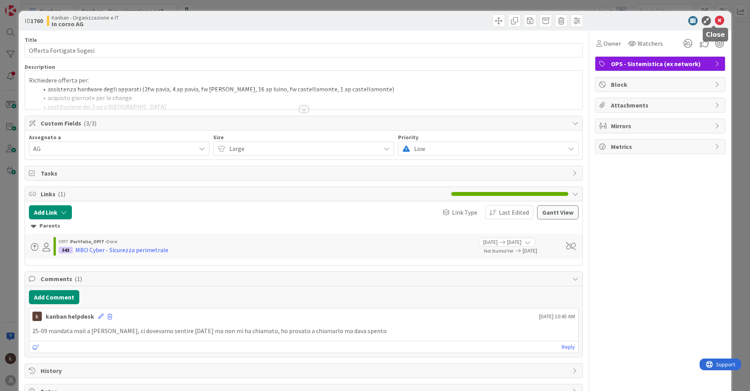
click at [715, 21] on icon at bounding box center [719, 20] width 9 height 9
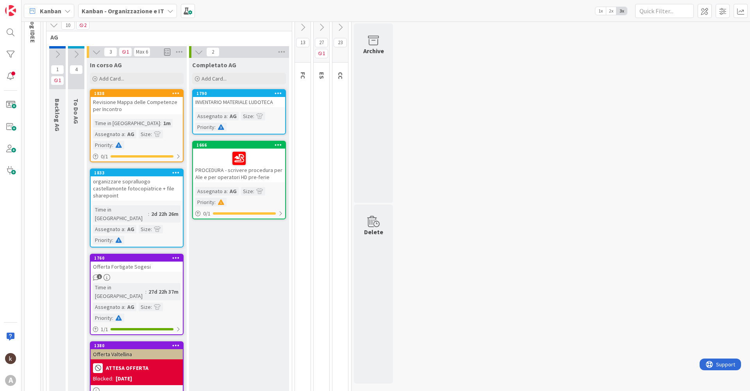
scroll to position [131, 0]
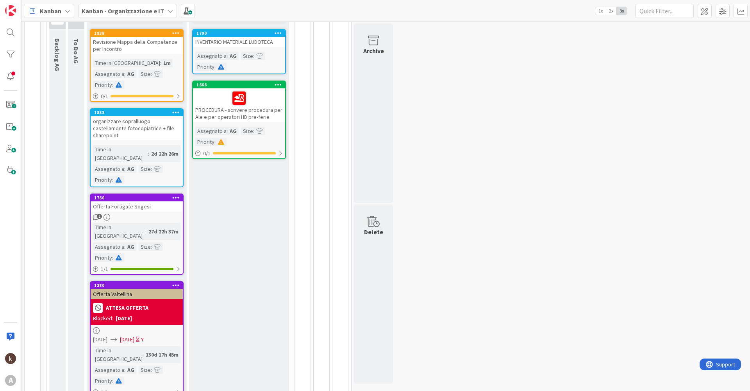
click at [127, 202] on div "Offerta Fortigate Sogesi" at bounding box center [137, 206] width 92 height 10
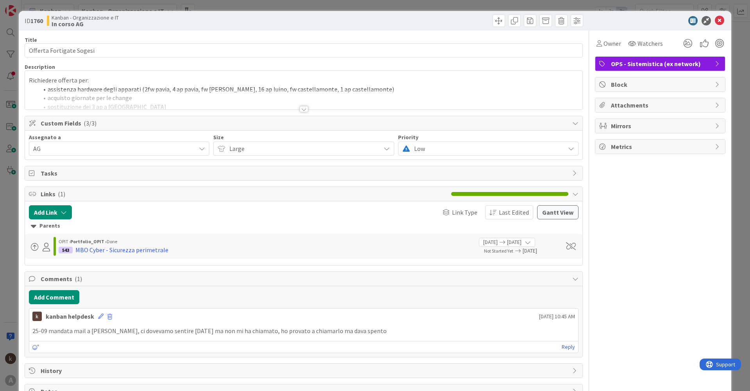
click at [303, 109] on div at bounding box center [304, 109] width 9 height 6
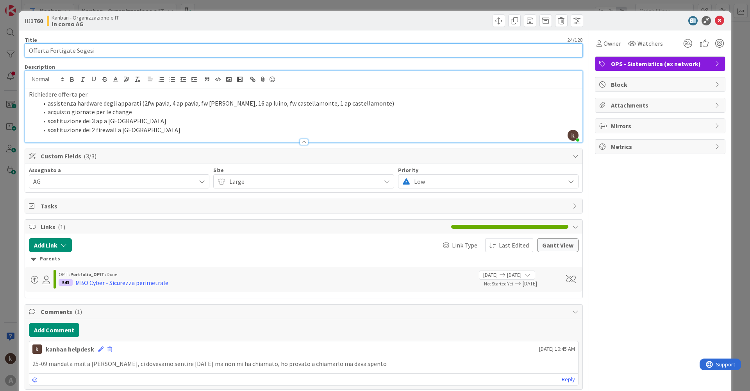
click at [29, 50] on input "Offerta Fortigate Sogesi" at bounding box center [304, 50] width 559 height 14
click at [157, 50] on input "Richiesta Offerta Fortigate Sogesi" at bounding box center [304, 50] width 559 height 14
type input "Richiesta Offerta Fortigate Sogesi"
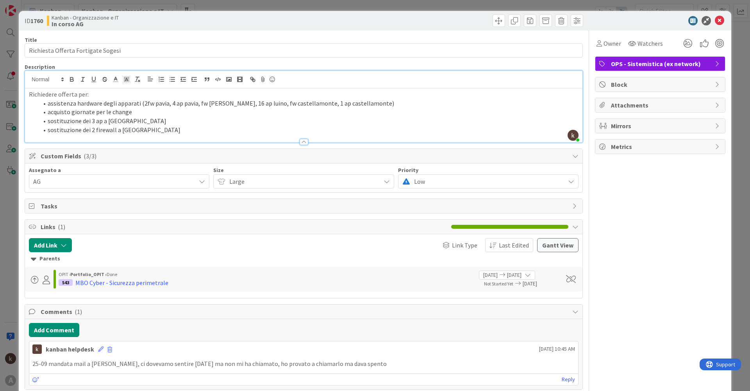
click at [720, 16] on div at bounding box center [656, 20] width 138 height 9
click at [716, 22] on icon at bounding box center [719, 20] width 9 height 9
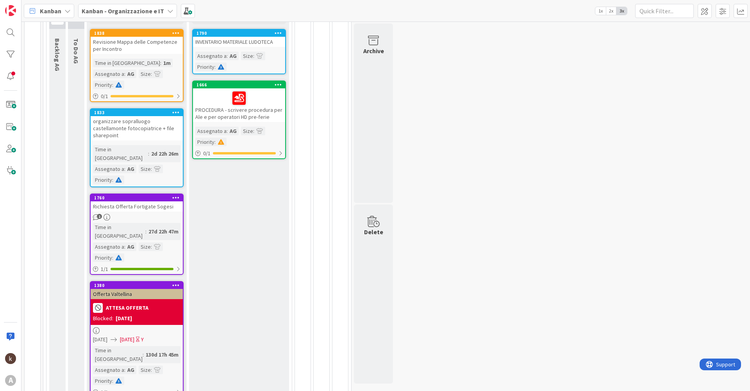
click at [128, 289] on div "Offerta Valtellina" at bounding box center [137, 294] width 92 height 10
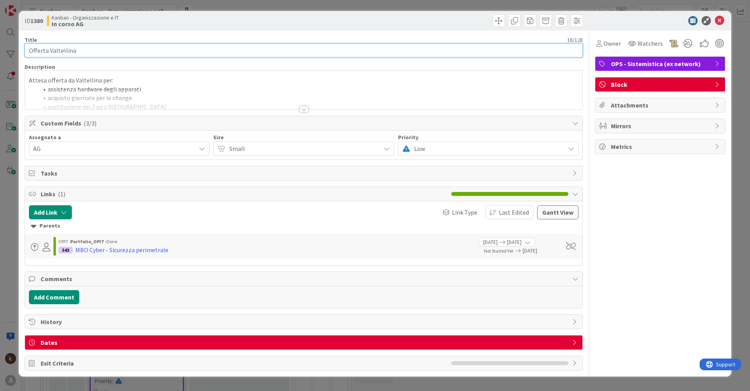
click at [28, 54] on input "Offerta Valtellina" at bounding box center [304, 50] width 559 height 14
type input "Richiesta Offerta Valtellina"
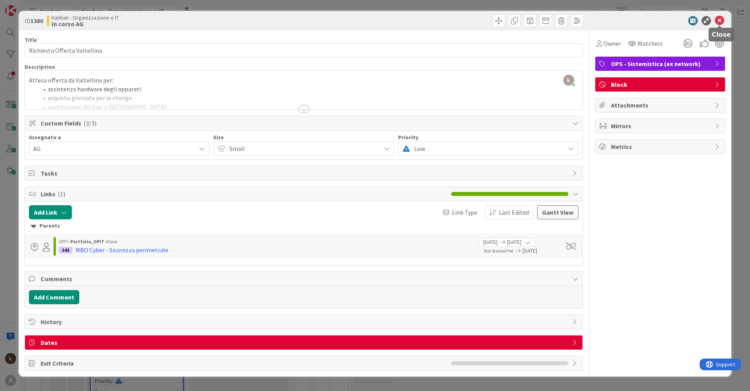
click at [720, 22] on icon at bounding box center [719, 20] width 9 height 9
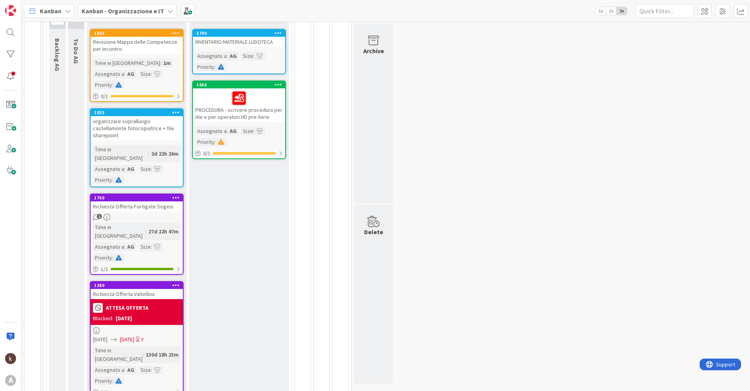
scroll to position [53, 0]
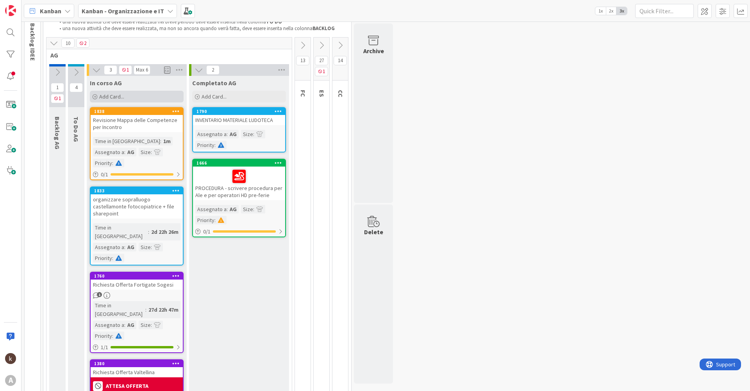
click at [117, 97] on span "Add Card..." at bounding box center [111, 96] width 25 height 7
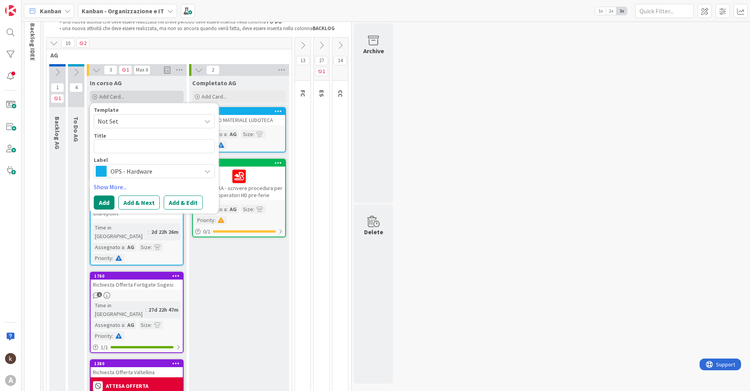
type textarea "x"
type textarea "A"
type textarea "x"
type textarea "Al"
type textarea "x"
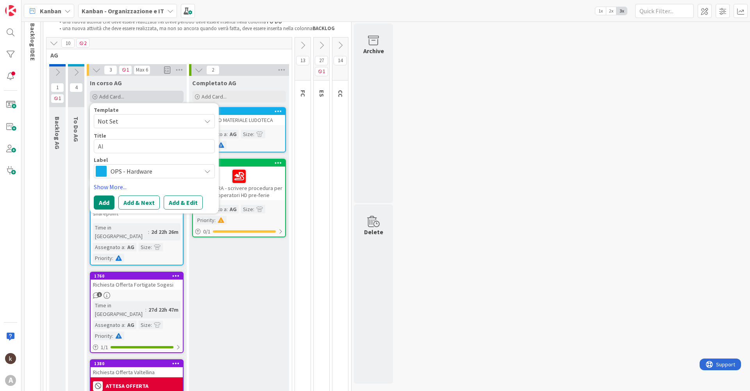
type textarea "Alb"
type textarea "x"
type textarea "Albe"
type textarea "x"
type textarea "Alber"
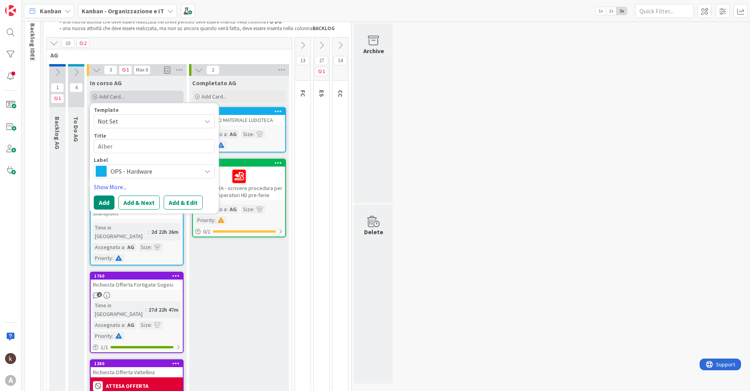
type textarea "x"
type textarea "[PERSON_NAME]"
type textarea "x"
type textarea "Alber"
type textarea "x"
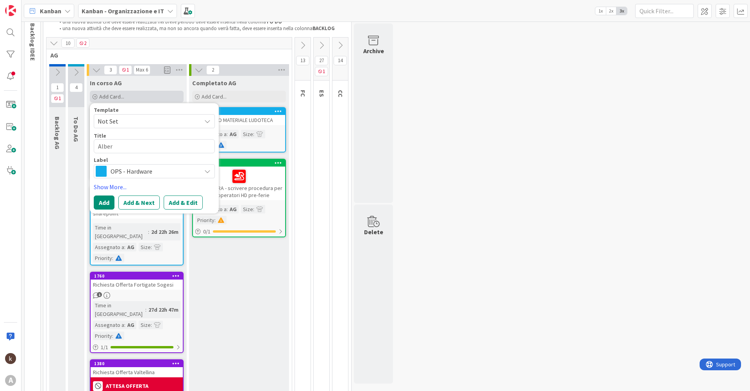
type textarea "Albera"
type textarea "x"
type textarea "Alberat"
type textarea "x"
type textarea "Alberatu"
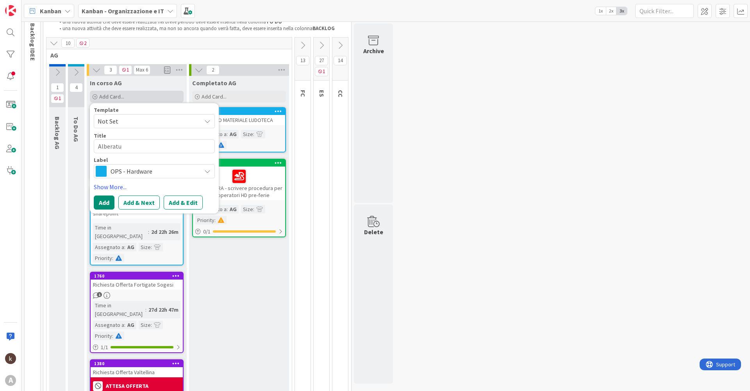
type textarea "x"
type textarea "Alberatur"
type textarea "x"
type textarea "Alberatura"
type textarea "x"
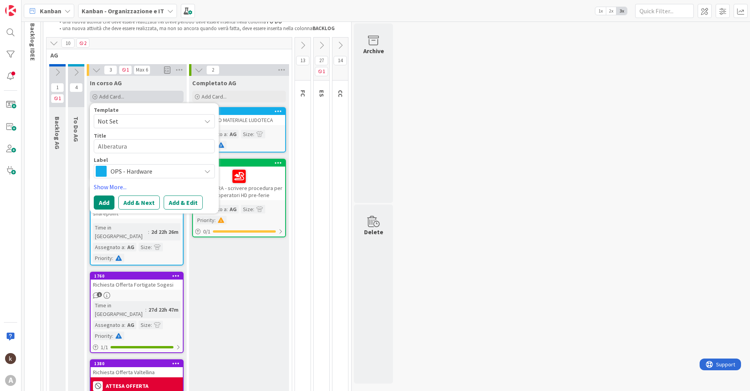
type textarea "Alberatura"
type textarea "x"
type textarea "Alberatura F"
type textarea "x"
type textarea "Alberatura Fr"
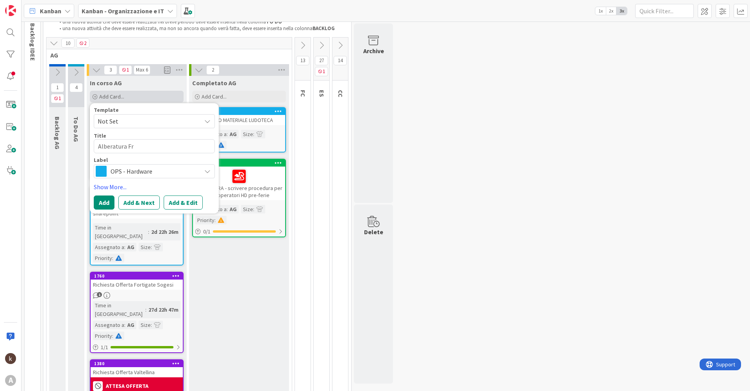
type textarea "x"
type textarea "Alberatura Fre"
type textarea "x"
type textarea "Alberatura Fres"
type textarea "x"
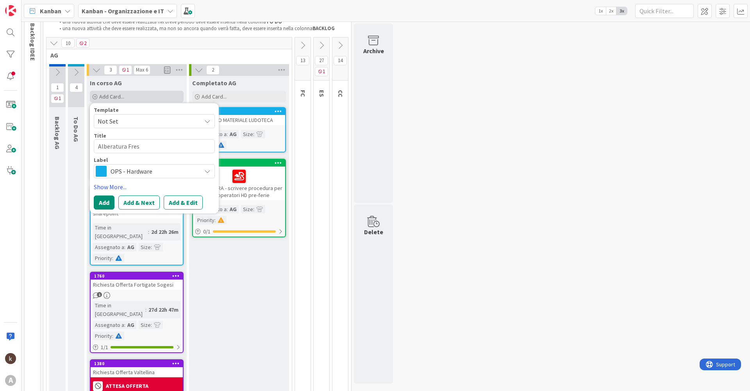
type textarea "Alberatura Fresh"
type textarea "x"
type textarea "Alberatura Freshs"
type textarea "x"
type textarea "Alberatura Freshse"
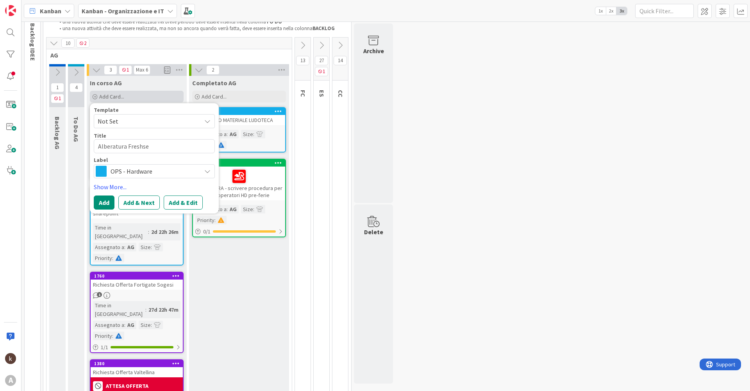
type textarea "x"
type textarea "Alberatura Freshserv"
type textarea "x"
type textarea "Alberatura Freshservi"
type textarea "x"
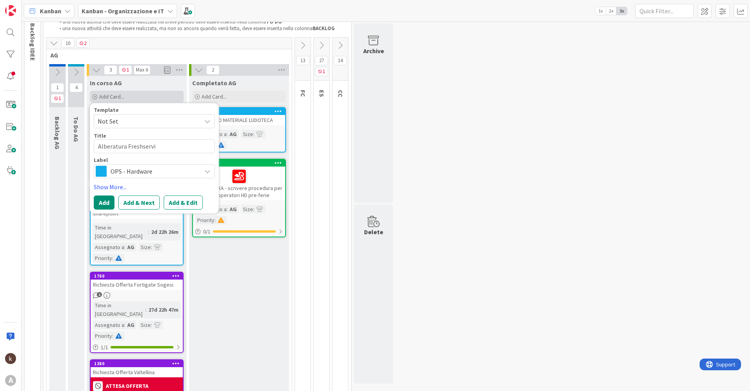
type textarea "Alberatura Freshservic"
type textarea "x"
type textarea "Alberatura Freshservice"
click at [134, 170] on span "OPS - Hardware" at bounding box center [154, 171] width 87 height 11
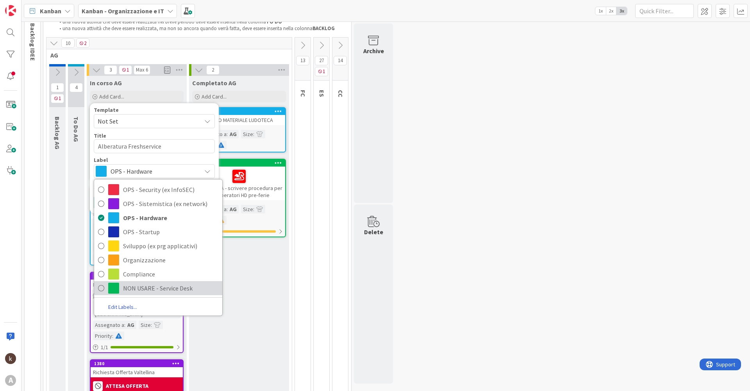
click at [142, 288] on span "NON USARE - Service Desk" at bounding box center [170, 288] width 95 height 12
type textarea "x"
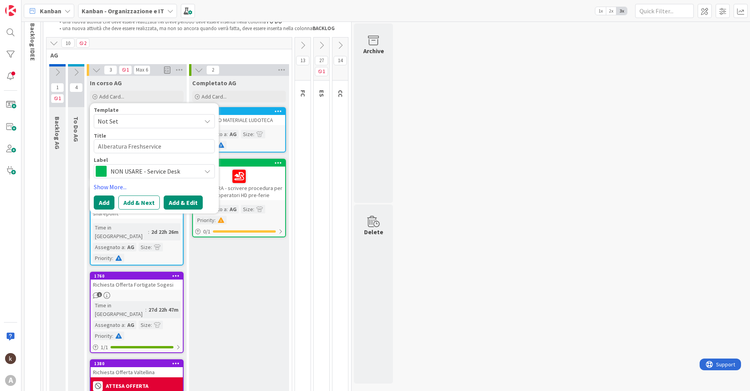
click at [175, 204] on button "Add & Edit" at bounding box center [183, 202] width 39 height 14
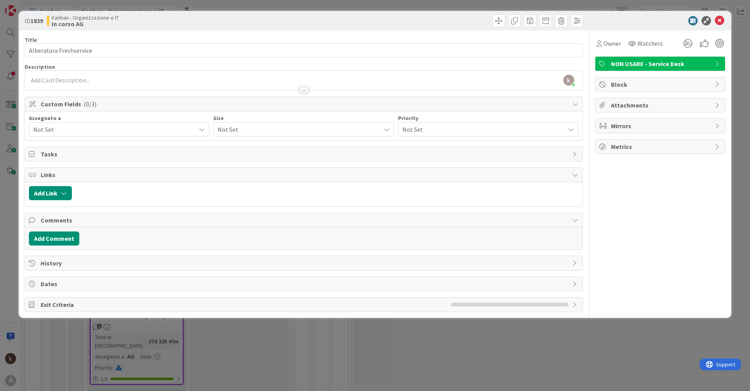
click at [90, 131] on span "Not Set" at bounding box center [114, 129] width 163 height 9
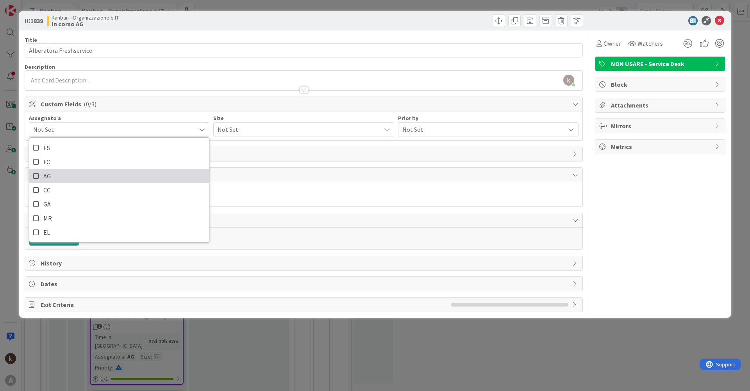
click at [45, 176] on span "AG" at bounding box center [46, 176] width 7 height 12
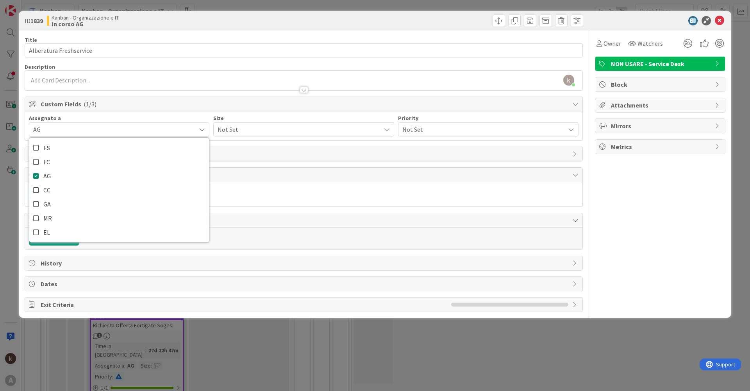
click at [255, 131] on span "Not Set" at bounding box center [297, 129] width 159 height 11
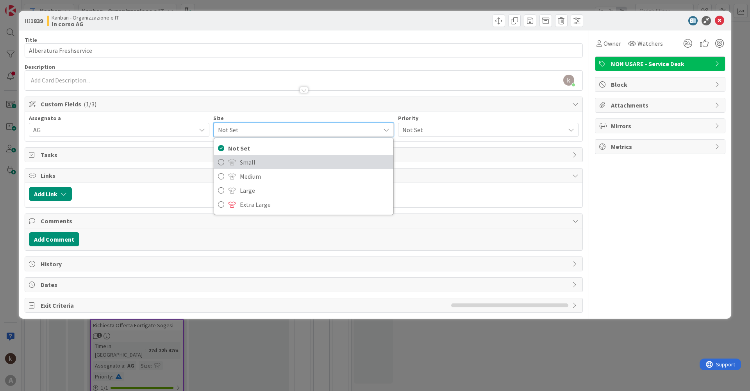
click at [244, 163] on span "Small" at bounding box center [314, 162] width 149 height 12
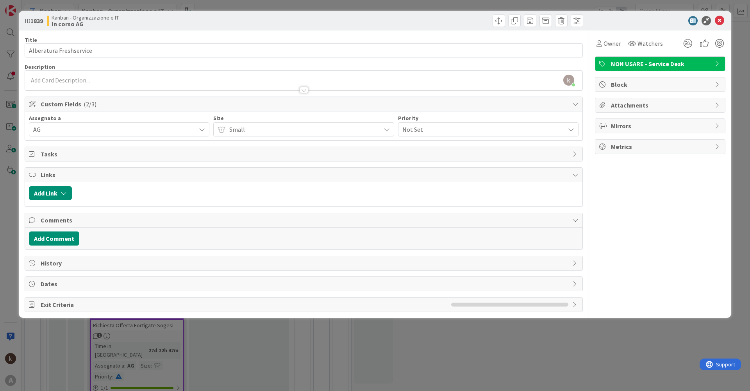
drag, startPoint x: 424, startPoint y: 124, endPoint x: 423, endPoint y: 128, distance: 4.1
click at [424, 126] on div "Not Set" at bounding box center [488, 129] width 181 height 14
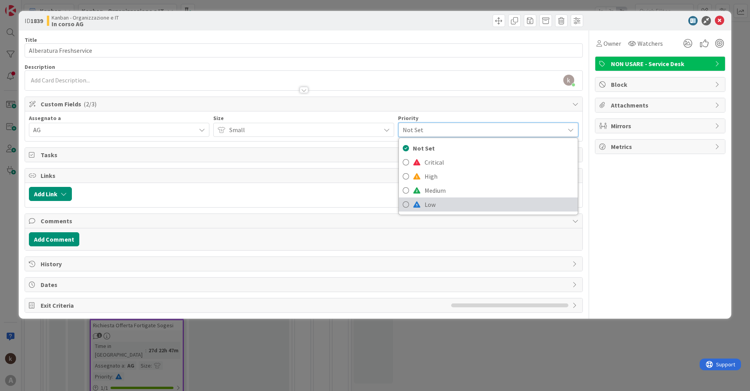
click at [422, 202] on link "Low" at bounding box center [488, 204] width 179 height 14
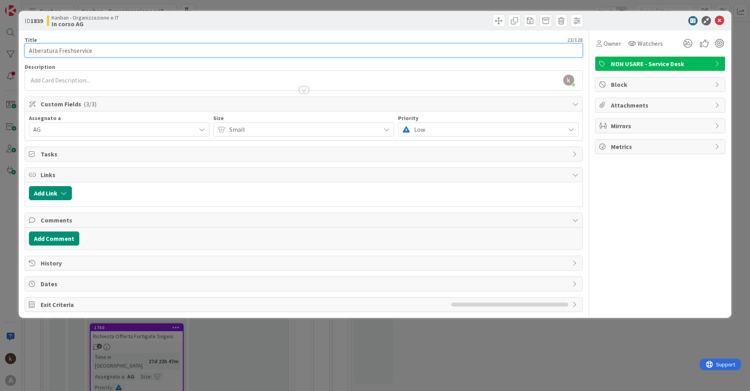
click at [136, 49] on input "Alberatura Freshservice" at bounding box center [304, 50] width 559 height 14
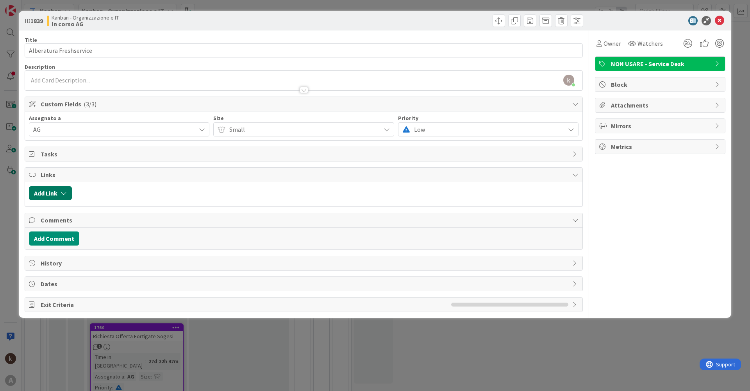
click at [53, 194] on button "Add Link" at bounding box center [50, 193] width 43 height 14
click at [112, 224] on div "Existing" at bounding box center [115, 223] width 54 height 13
click at [127, 240] on div "Current Board" at bounding box center [87, 242] width 109 height 14
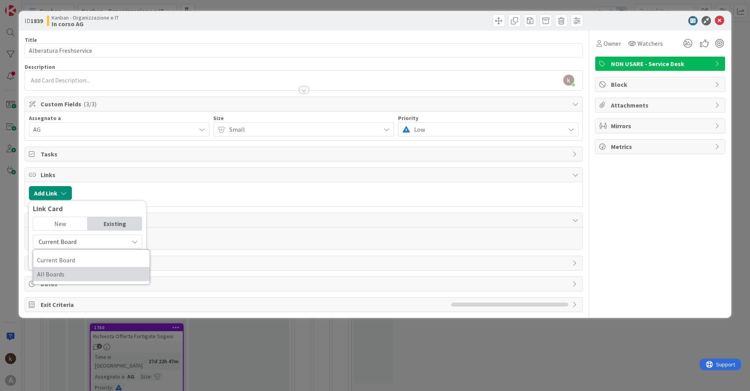
click at [73, 277] on span "All Boards" at bounding box center [91, 274] width 109 height 12
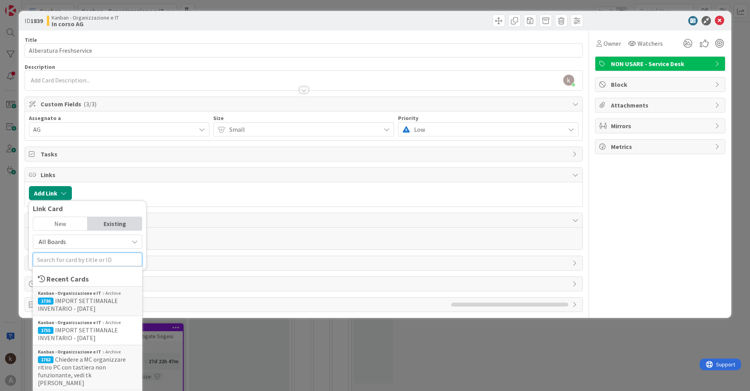
click at [72, 259] on input "text" at bounding box center [87, 260] width 109 height 14
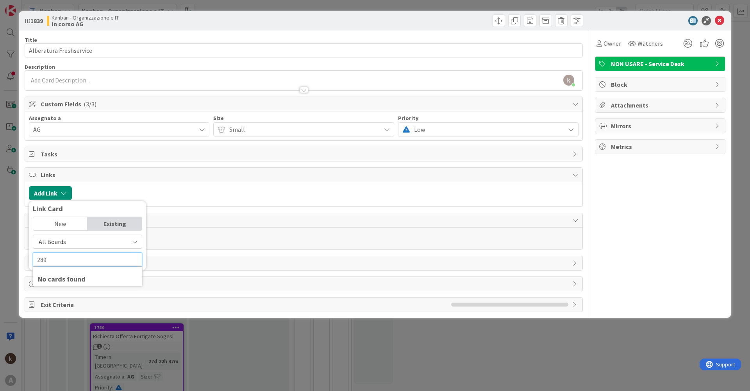
drag, startPoint x: 68, startPoint y: 261, endPoint x: 12, endPoint y: 257, distance: 56.0
click at [12, 257] on div "ID 1839 Kanban - Organizzazione e IT In corso AG Title 23 / 128 Alberatura Fres…" at bounding box center [375, 195] width 750 height 391
drag, startPoint x: 70, startPoint y: 261, endPoint x: 12, endPoint y: 257, distance: 57.6
click at [12, 257] on div "ID 1839 Kanban - Organizzazione e IT In corso AG Title 23 / 128 Alberatura Fres…" at bounding box center [375, 195] width 750 height 391
type input "tatt"
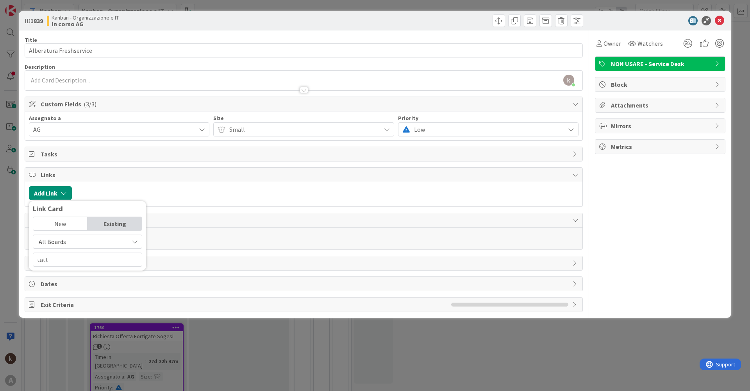
drag, startPoint x: 250, startPoint y: 204, endPoint x: 525, endPoint y: 172, distance: 276.7
click at [260, 204] on div "Add Link Link Card New Existing All Boards Current Board All Boards tatt" at bounding box center [304, 194] width 558 height 24
click at [722, 21] on icon at bounding box center [719, 20] width 9 height 9
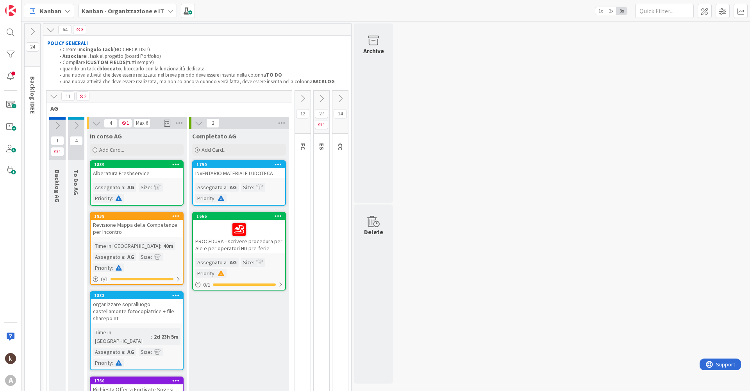
click at [76, 127] on icon at bounding box center [76, 125] width 9 height 9
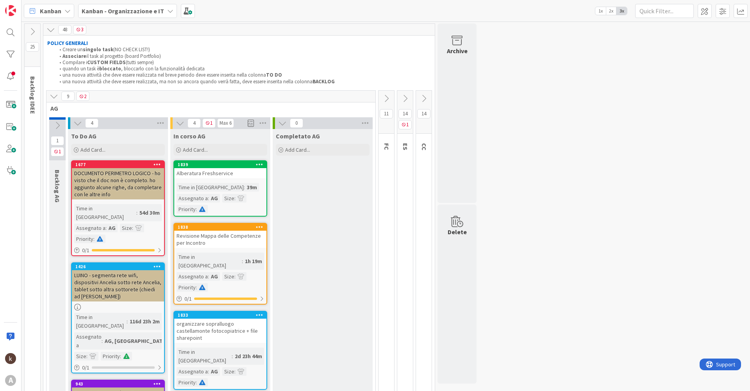
click at [247, 173] on div "Alberatura Freshservice" at bounding box center [220, 173] width 92 height 10
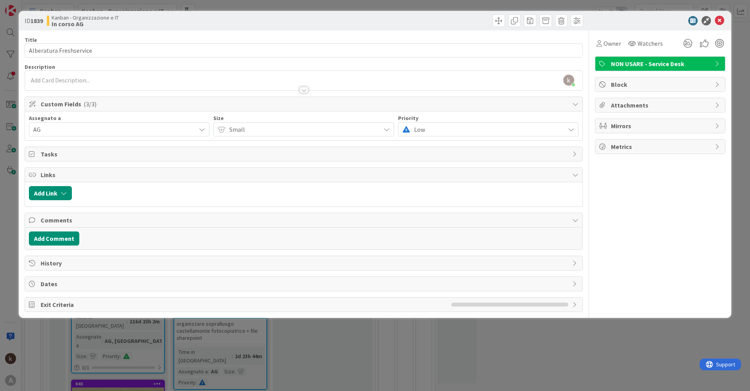
click at [686, 65] on span "NON USARE - Service Desk" at bounding box center [661, 63] width 100 height 9
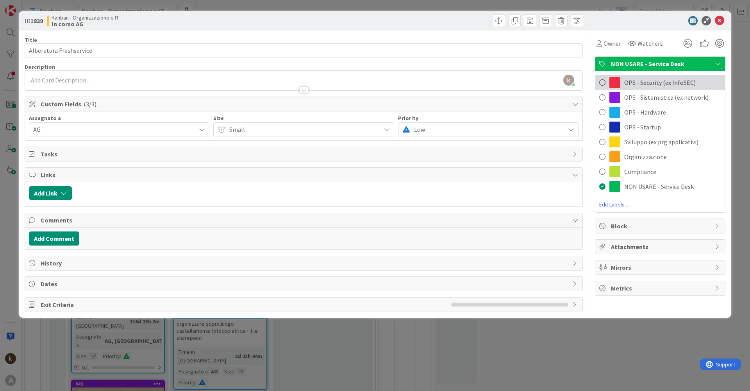
click at [652, 86] on span "OPS - Security (ex InfoSEC)" at bounding box center [661, 82] width 72 height 9
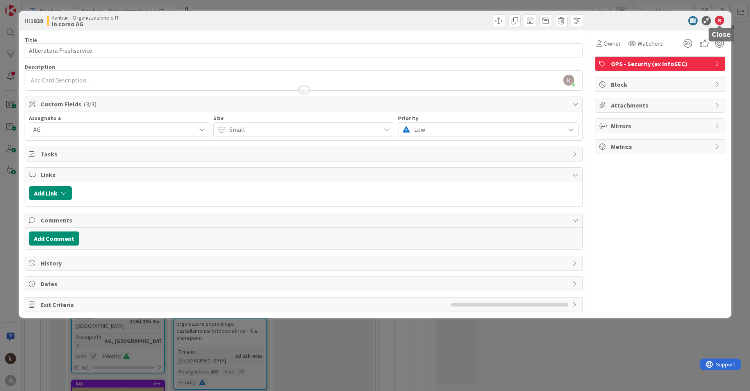
click at [718, 20] on icon at bounding box center [719, 20] width 9 height 9
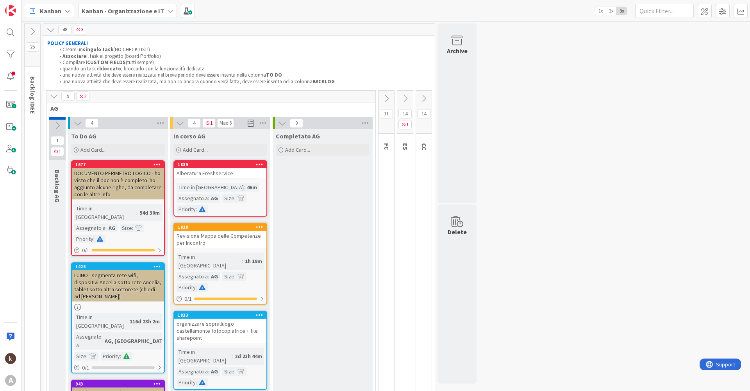
click at [364, 196] on div "Completato AG Add Card..." at bounding box center [323, 368] width 100 height 478
click at [235, 188] on div "Time in Column : 46m Assegnato a : AG Size : Priority :" at bounding box center [221, 198] width 88 height 30
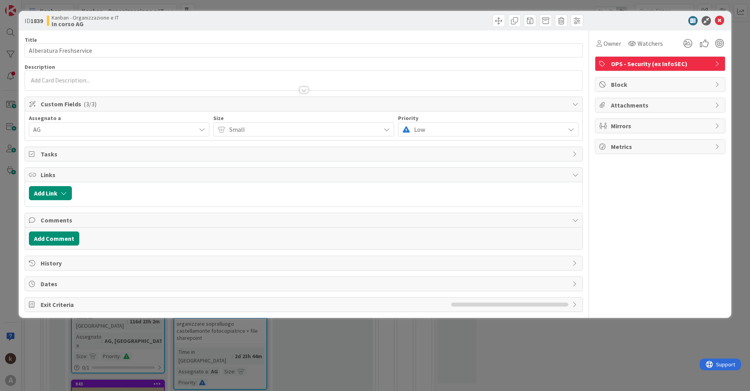
click at [662, 65] on span "OPS - Security (ex InfoSEC)" at bounding box center [661, 63] width 100 height 9
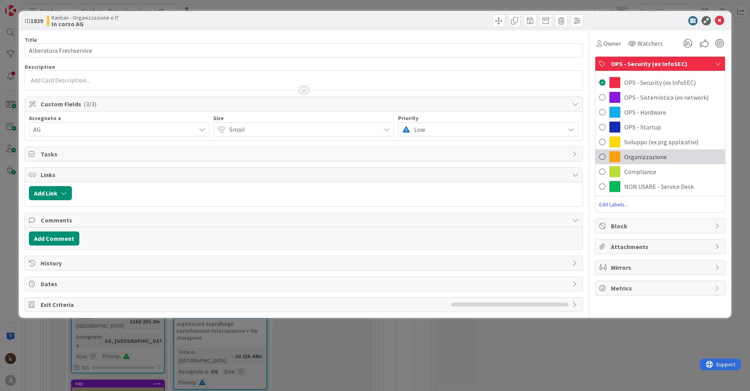
click at [635, 159] on span "Organizzazione" at bounding box center [646, 156] width 43 height 9
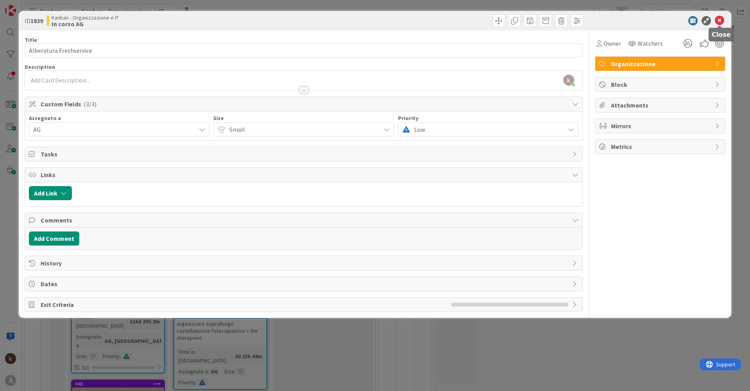
click at [722, 21] on icon at bounding box center [719, 20] width 9 height 9
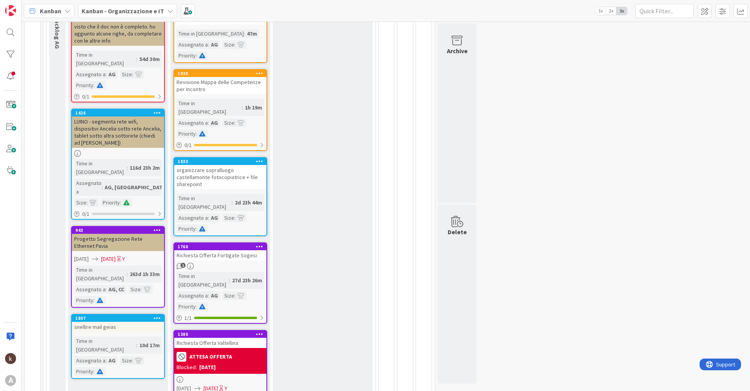
scroll to position [156, 0]
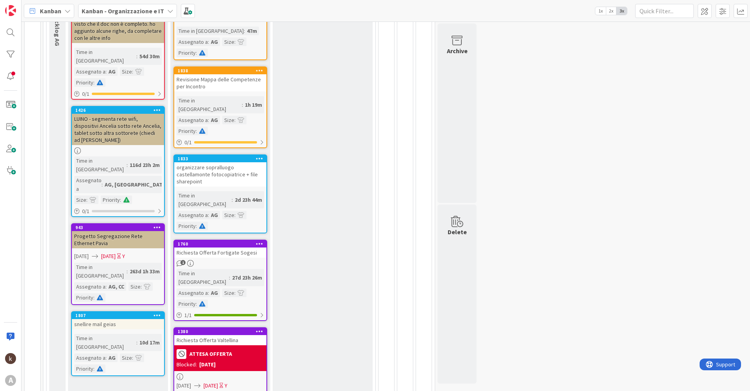
click at [259, 251] on div "1760 Richiesta Offerta Fortigate Sogesi 1 Time in [GEOGRAPHIC_DATA] : 27d 23h 2…" at bounding box center [221, 280] width 94 height 81
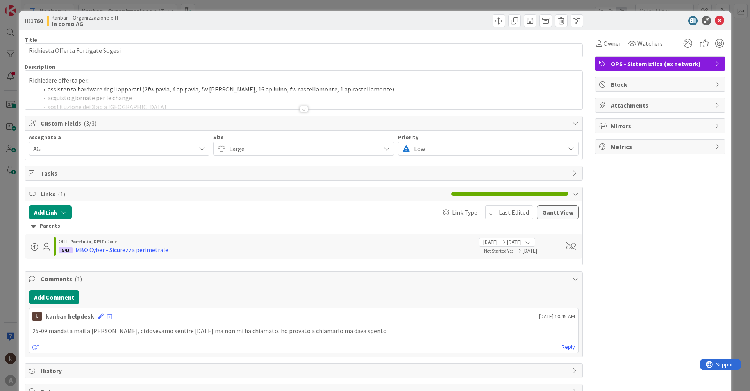
click at [680, 65] on span "OPS - Sistemistica (ex network)" at bounding box center [661, 63] width 100 height 9
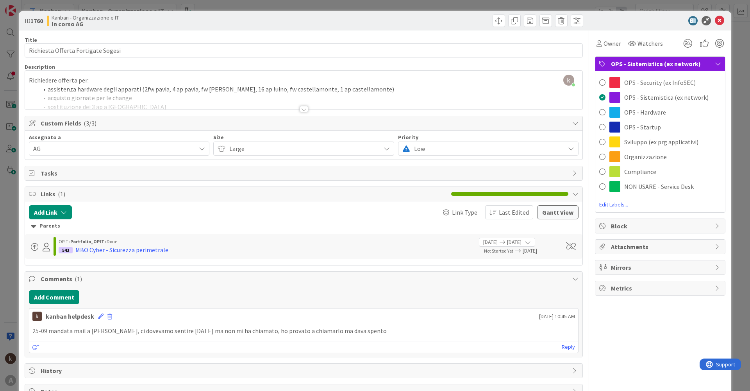
click at [680, 65] on span "OPS - Sistemistica (ex network)" at bounding box center [661, 63] width 100 height 9
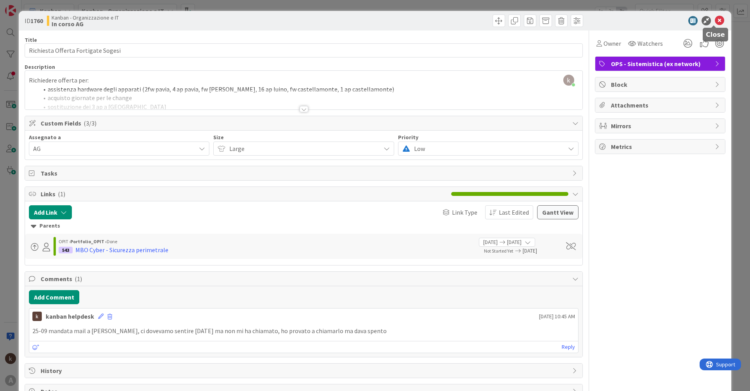
click at [717, 21] on icon at bounding box center [719, 20] width 9 height 9
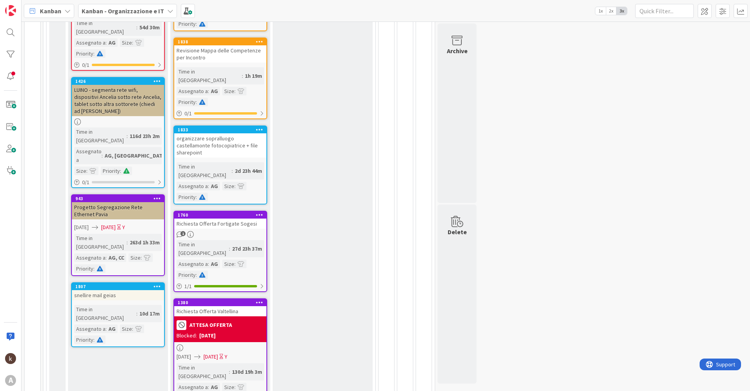
scroll to position [194, 0]
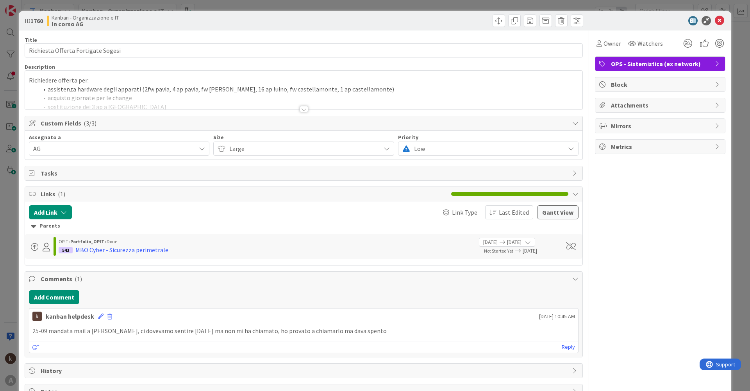
drag, startPoint x: 228, startPoint y: 210, endPoint x: 645, endPoint y: 82, distance: 436.7
click at [645, 82] on span "Block" at bounding box center [661, 84] width 100 height 9
click at [628, 116] on input "Reason" at bounding box center [661, 110] width 122 height 14
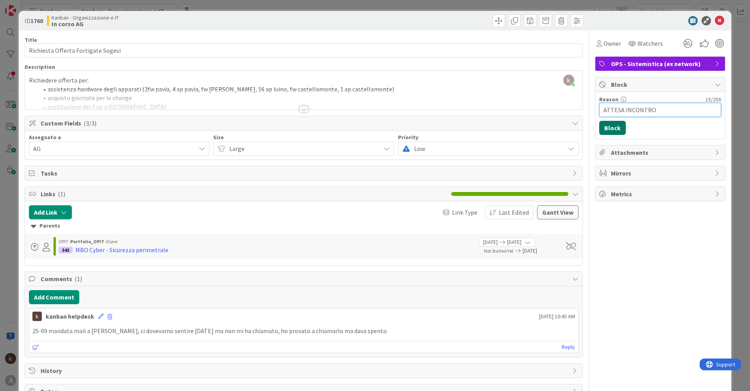
type input "ATTESA INCONTRO"
click at [608, 130] on button "Block" at bounding box center [613, 128] width 27 height 14
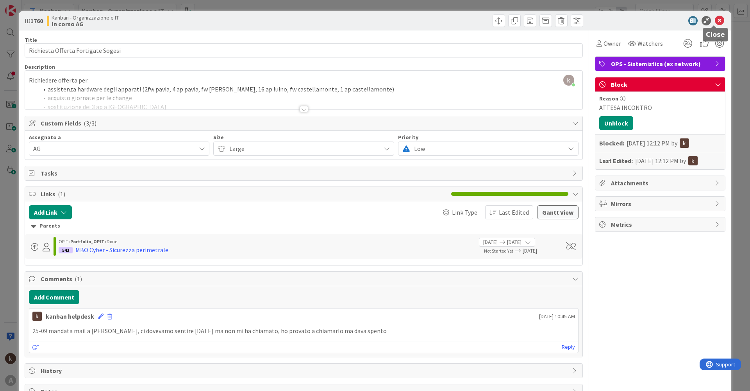
click at [715, 19] on icon at bounding box center [719, 20] width 9 height 9
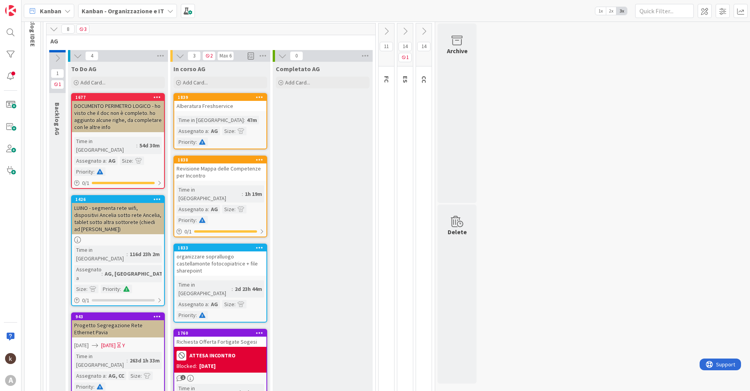
scroll to position [78, 0]
